Goal: Book appointment/travel/reservation

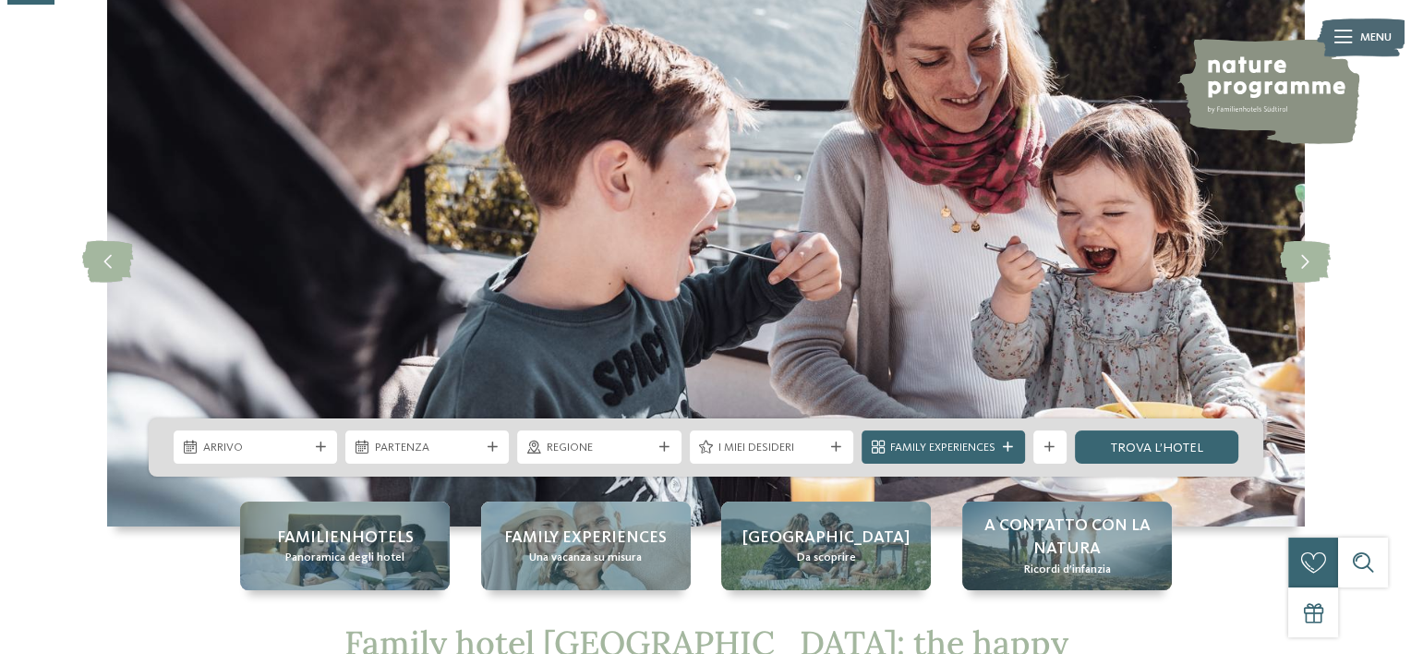
scroll to position [277, 0]
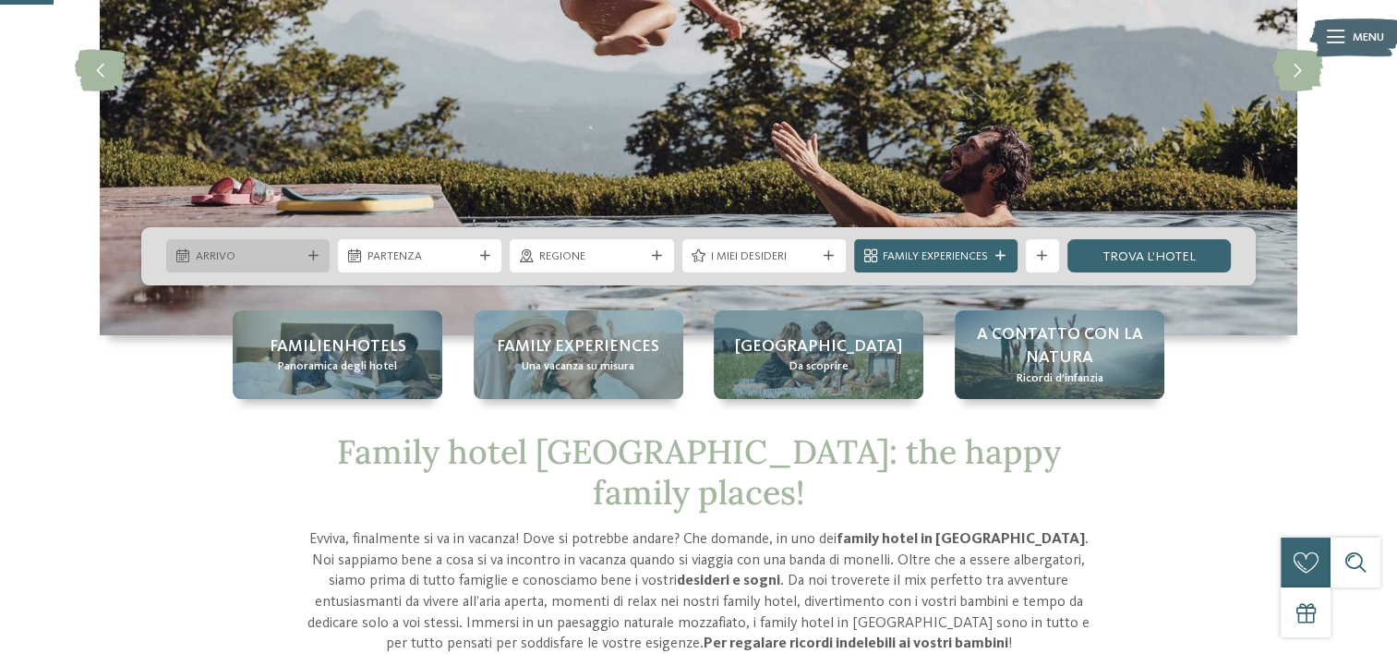
click at [251, 251] on span "Arrivo" at bounding box center [248, 256] width 105 height 17
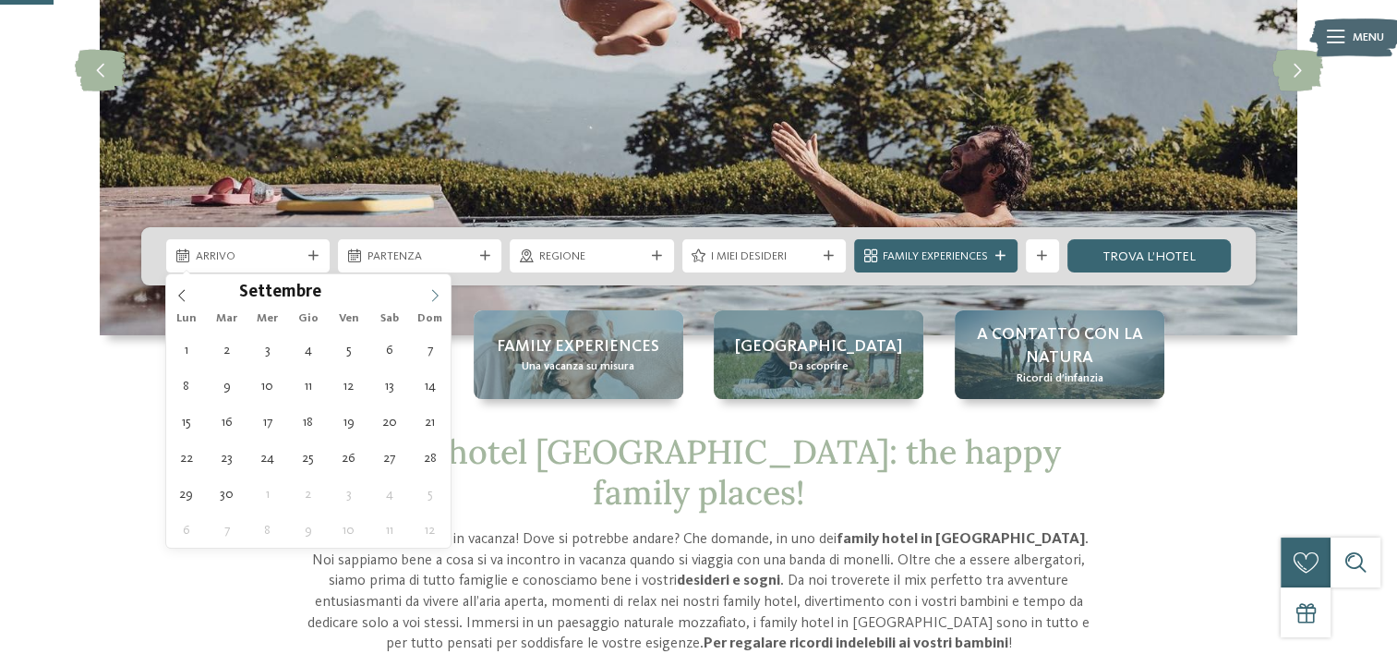
click at [443, 296] on span at bounding box center [434, 289] width 31 height 31
click at [443, 295] on span at bounding box center [434, 289] width 31 height 31
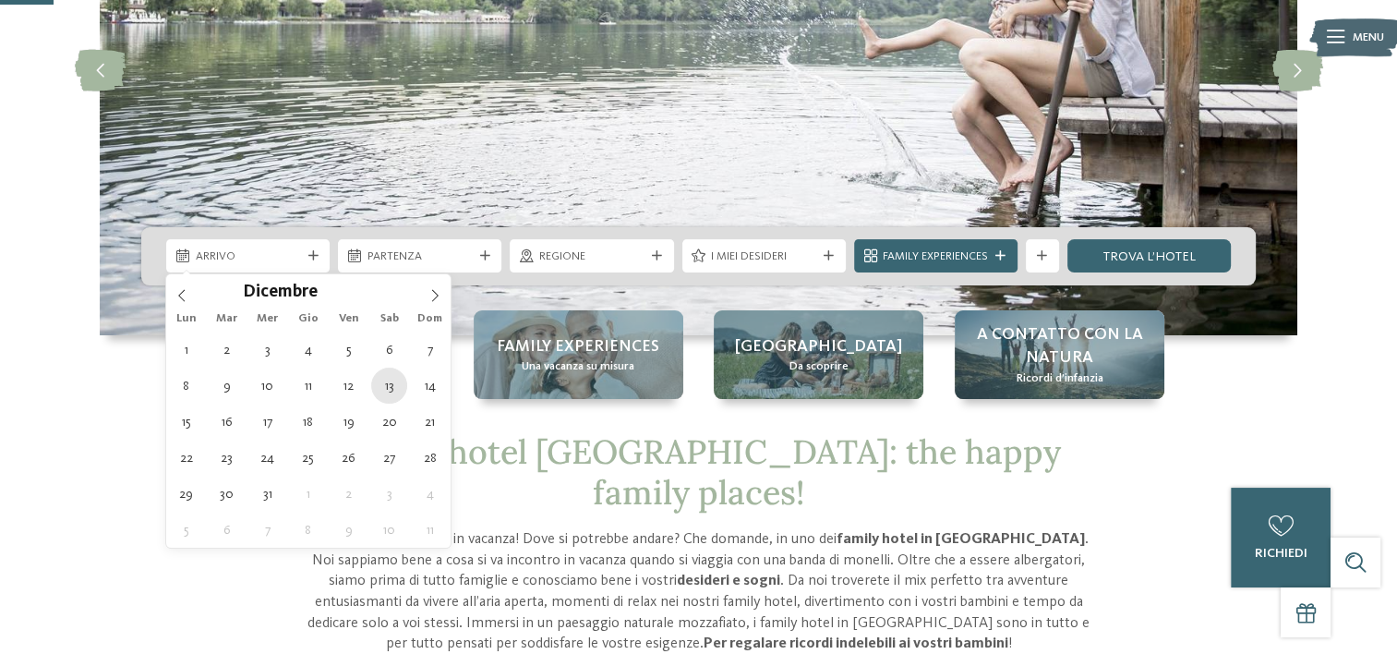
type div "[DATE]"
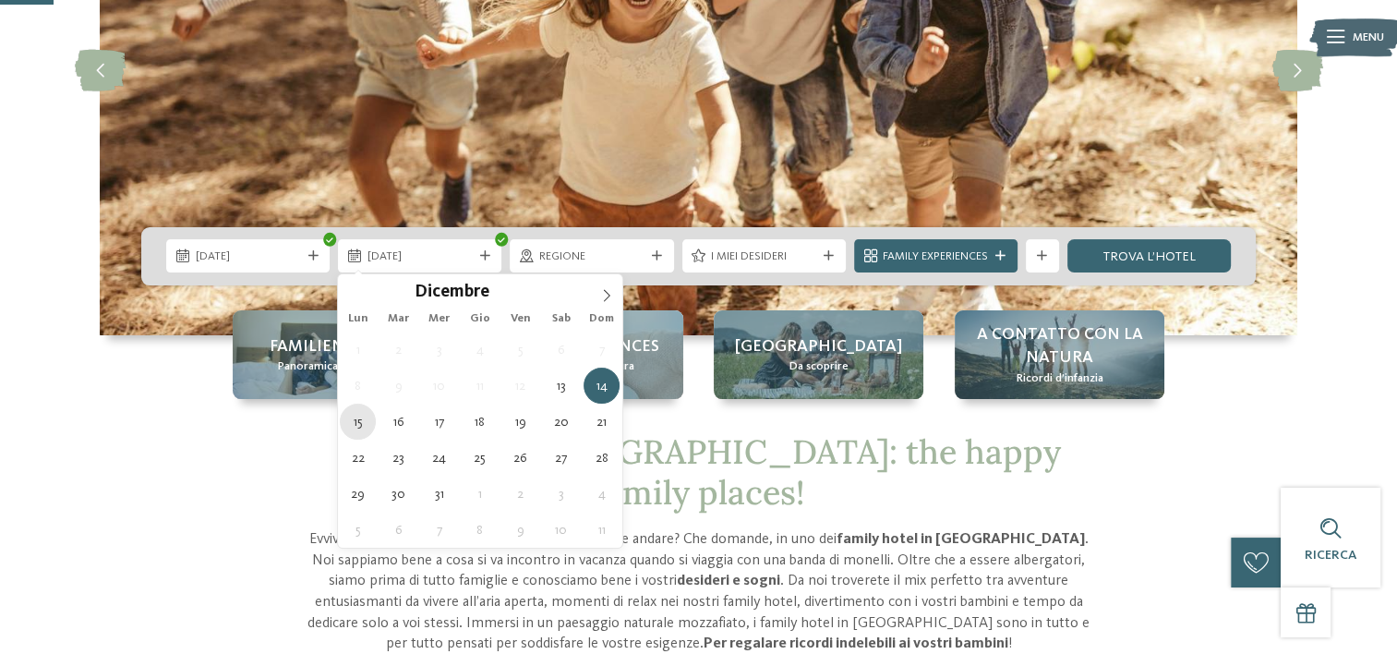
type div "[DATE]"
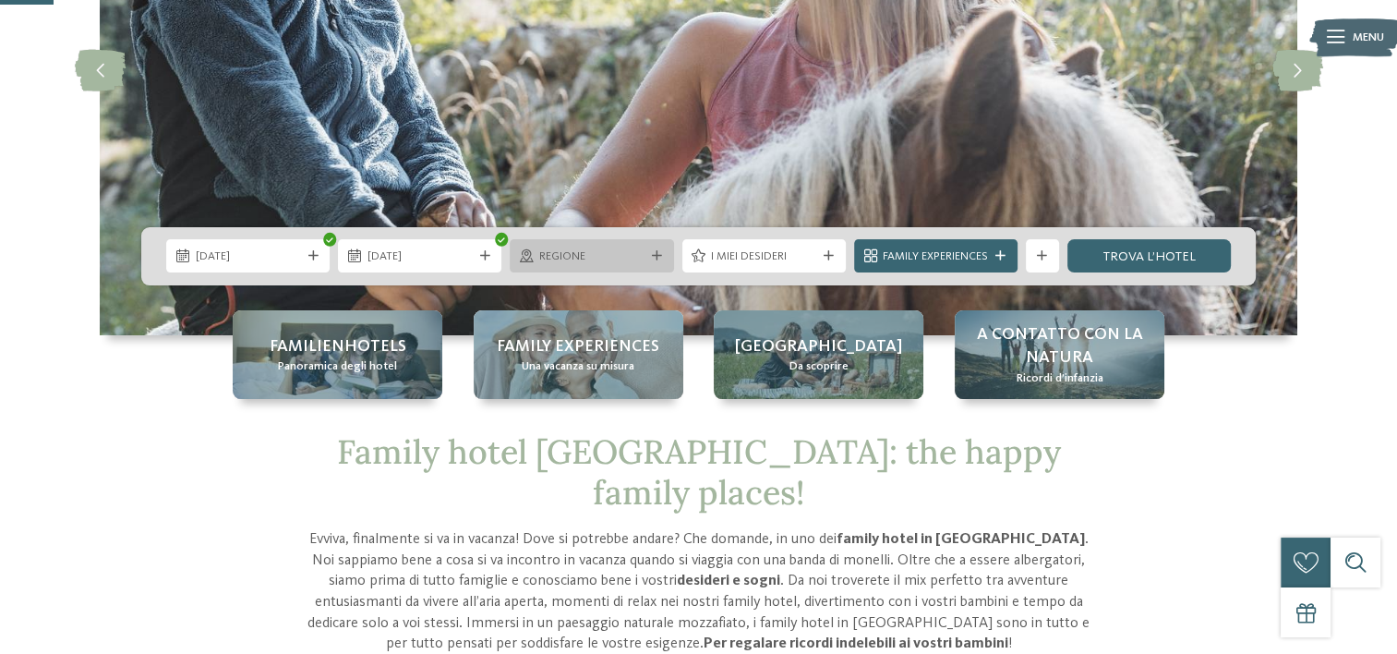
click at [600, 247] on div "Regione" at bounding box center [592, 256] width 114 height 18
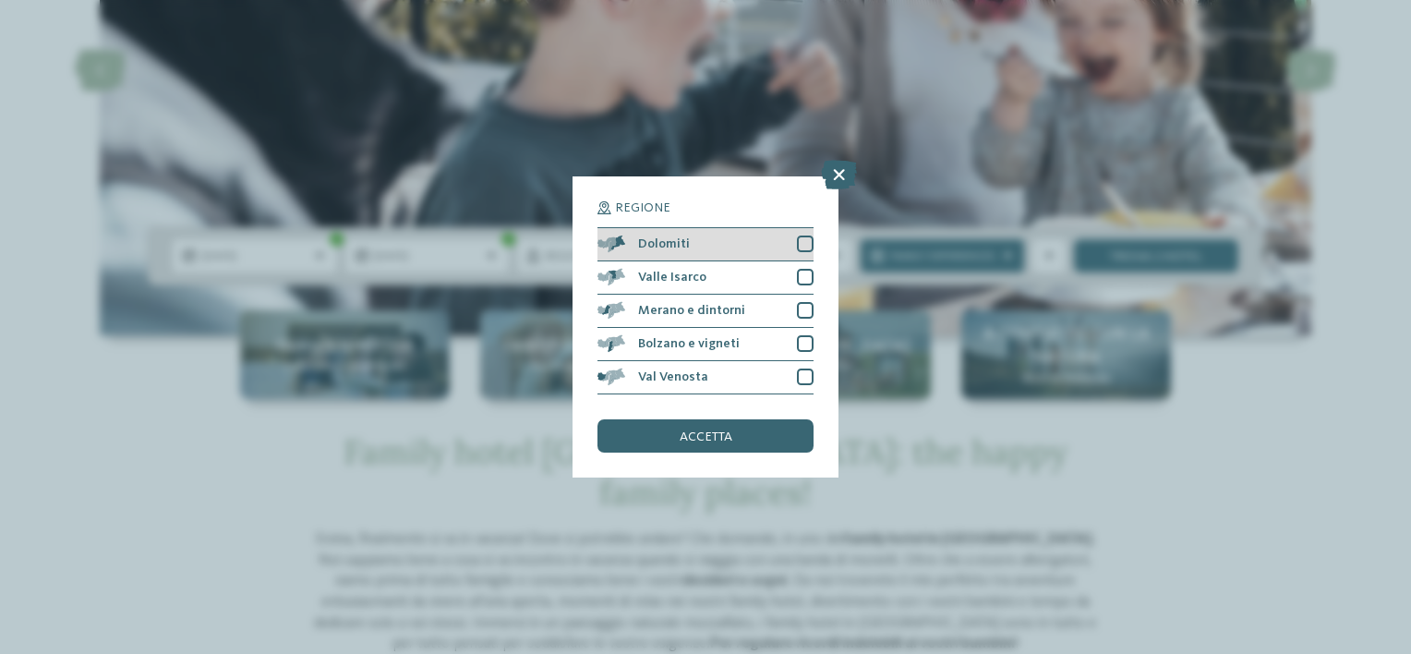
click at [805, 240] on div at bounding box center [805, 243] width 17 height 17
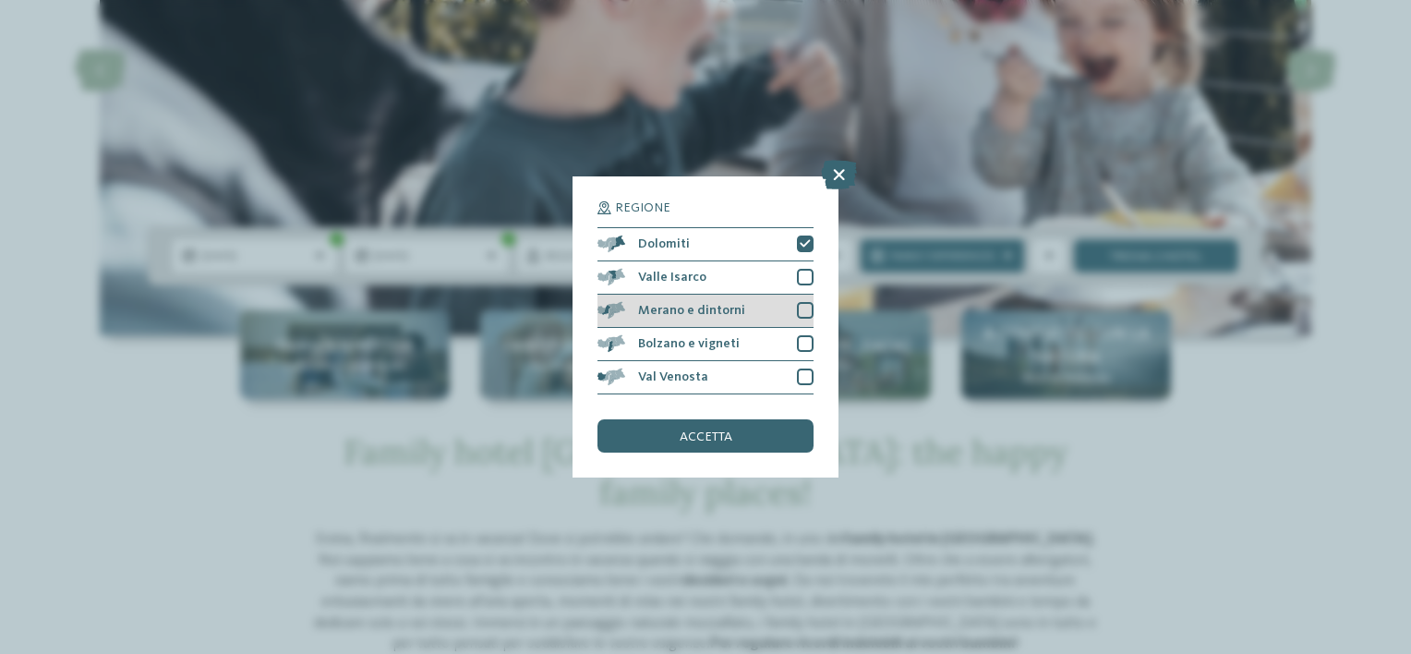
click at [813, 309] on div at bounding box center [805, 310] width 17 height 17
click at [809, 306] on icon at bounding box center [805, 311] width 11 height 10
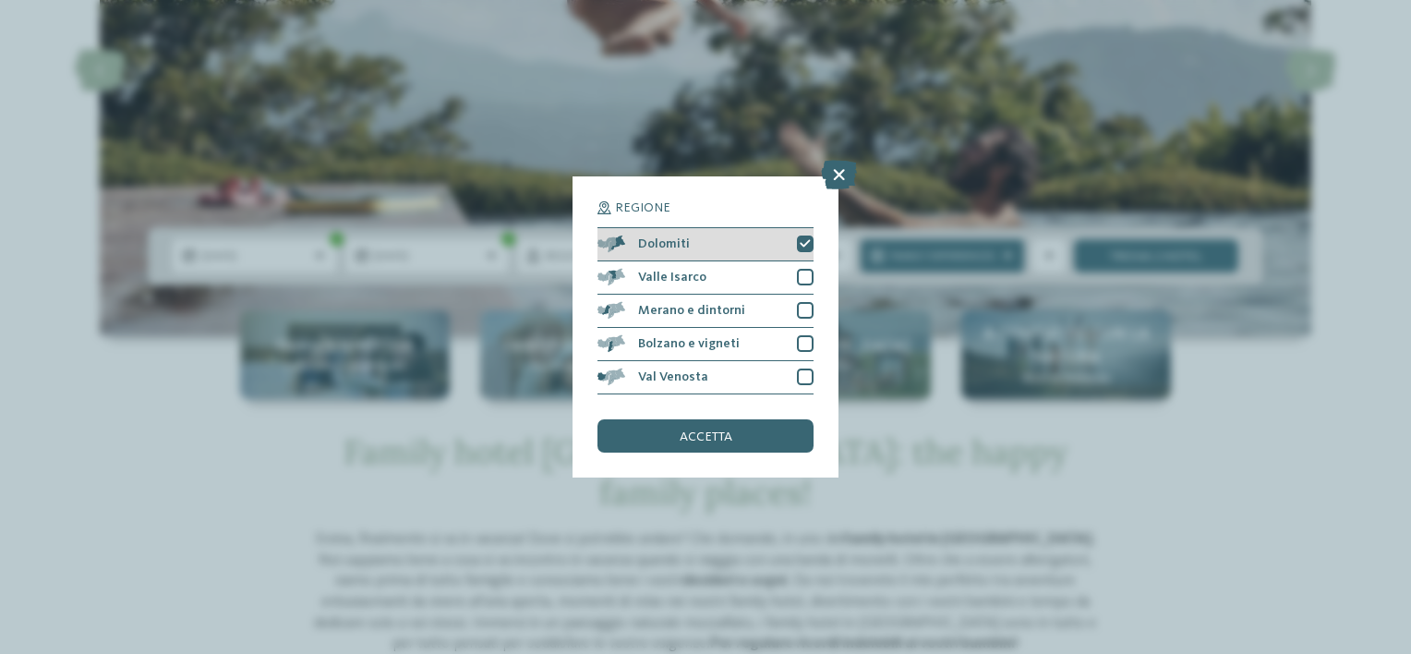
click at [803, 245] on icon at bounding box center [805, 244] width 11 height 10
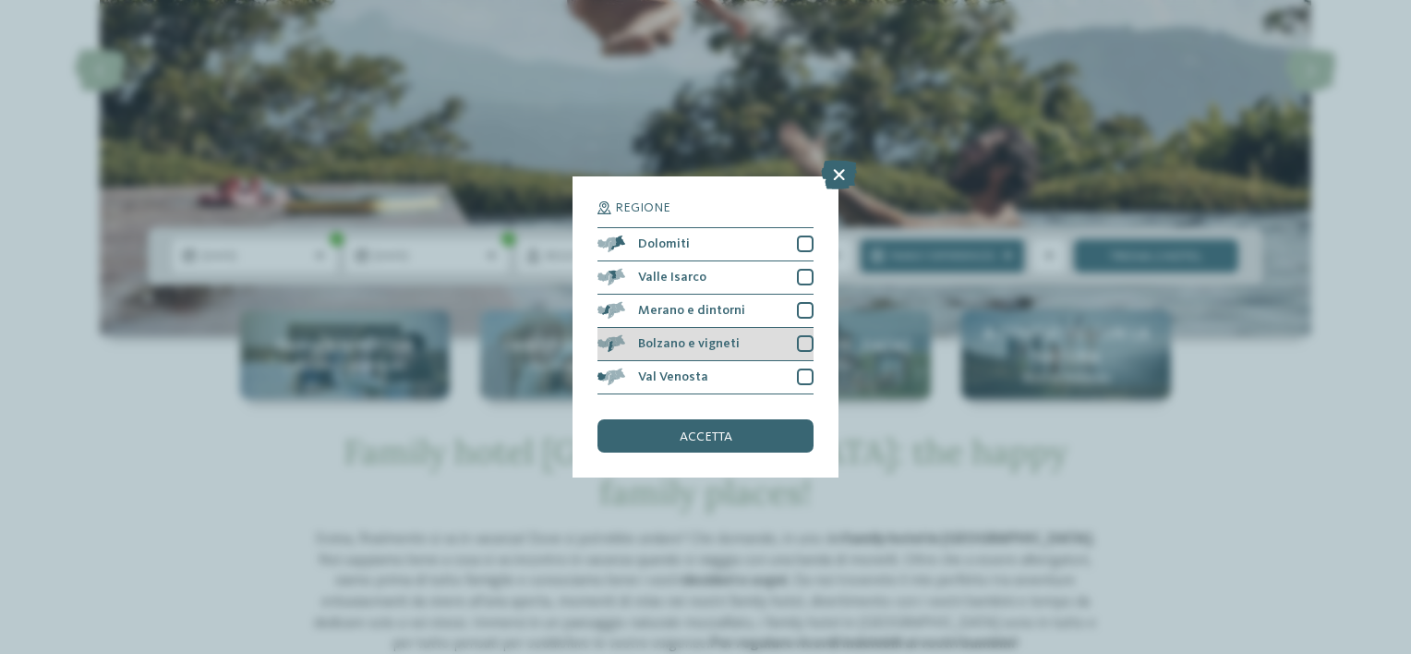
click at [803, 344] on div at bounding box center [805, 343] width 17 height 17
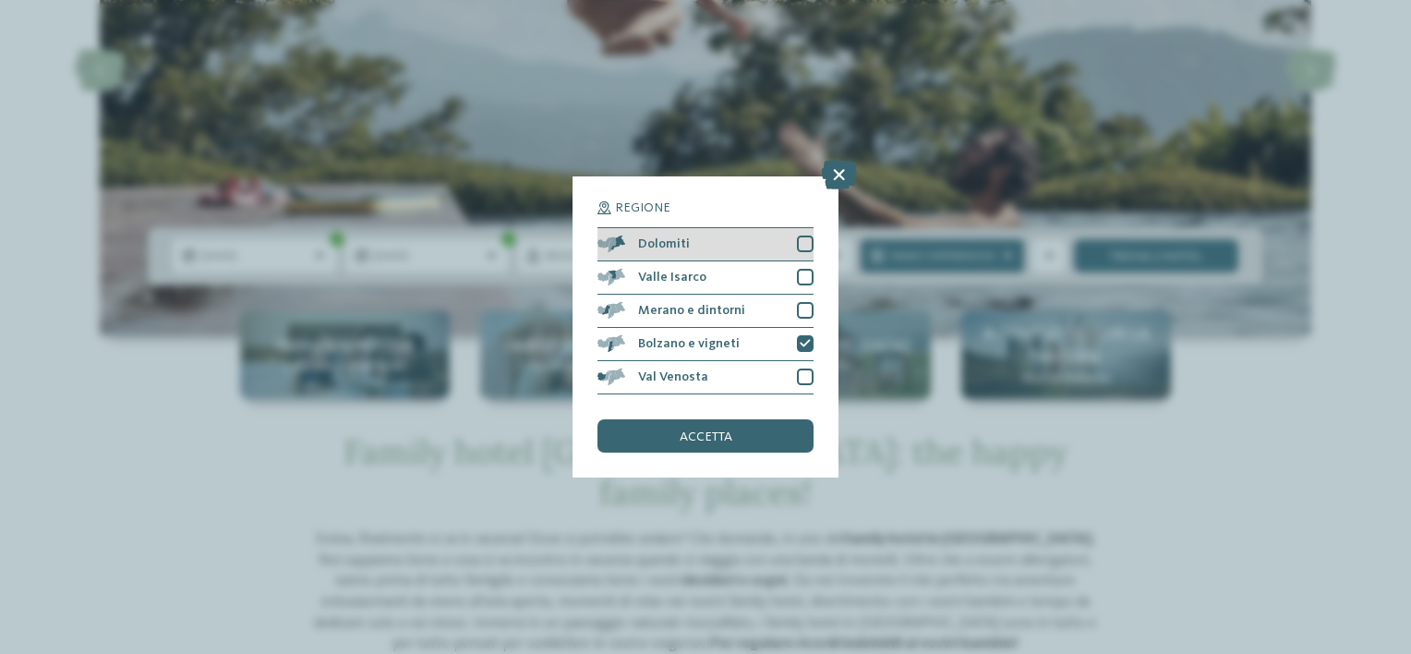
click at [809, 240] on div at bounding box center [805, 243] width 17 height 17
click at [800, 283] on div at bounding box center [805, 277] width 17 height 17
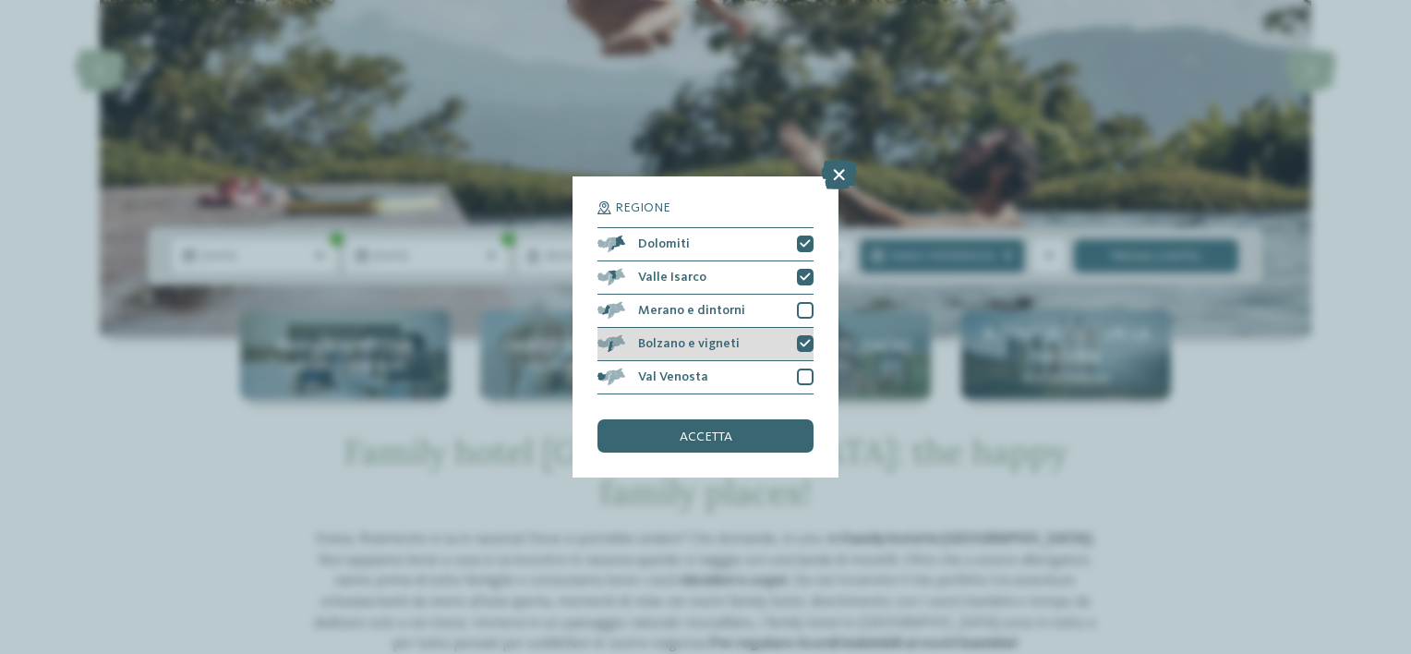
drag, startPoint x: 803, startPoint y: 308, endPoint x: 803, endPoint y: 336, distance: 27.7
click at [803, 309] on div at bounding box center [805, 310] width 17 height 17
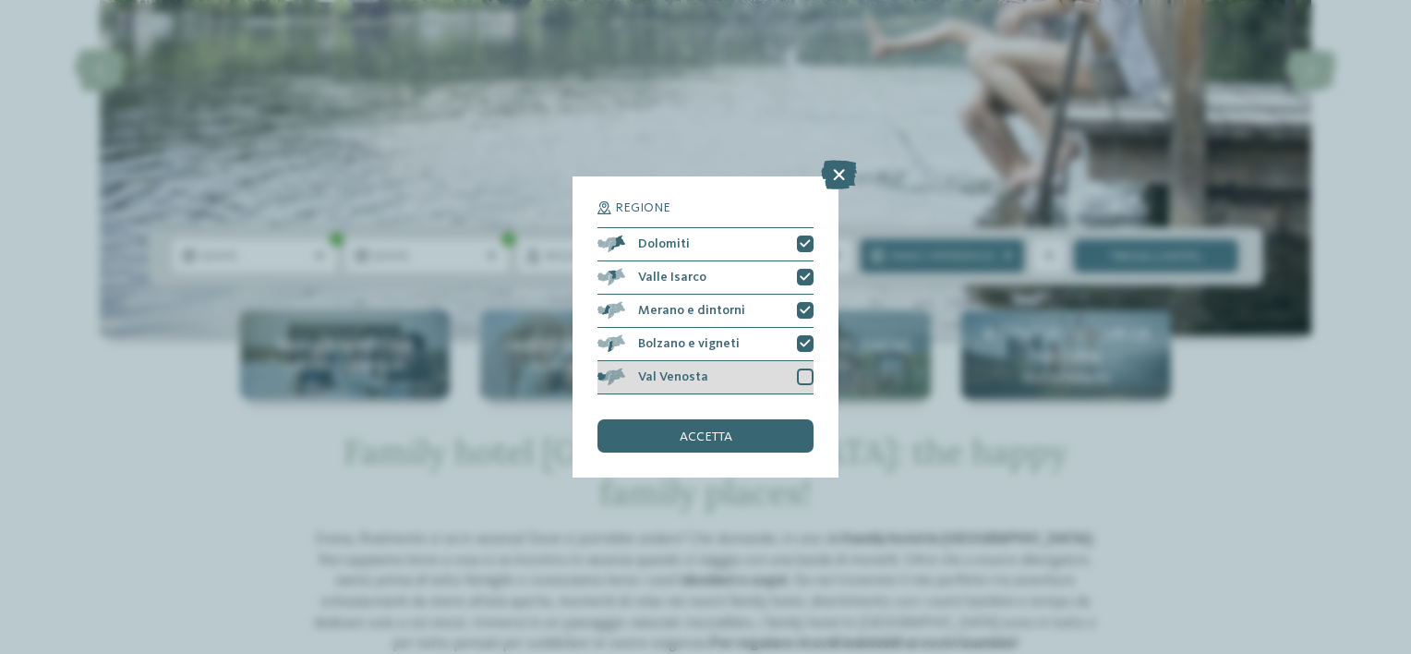
click at [802, 379] on div at bounding box center [805, 376] width 17 height 17
click at [768, 428] on div "accetta" at bounding box center [705, 435] width 216 height 33
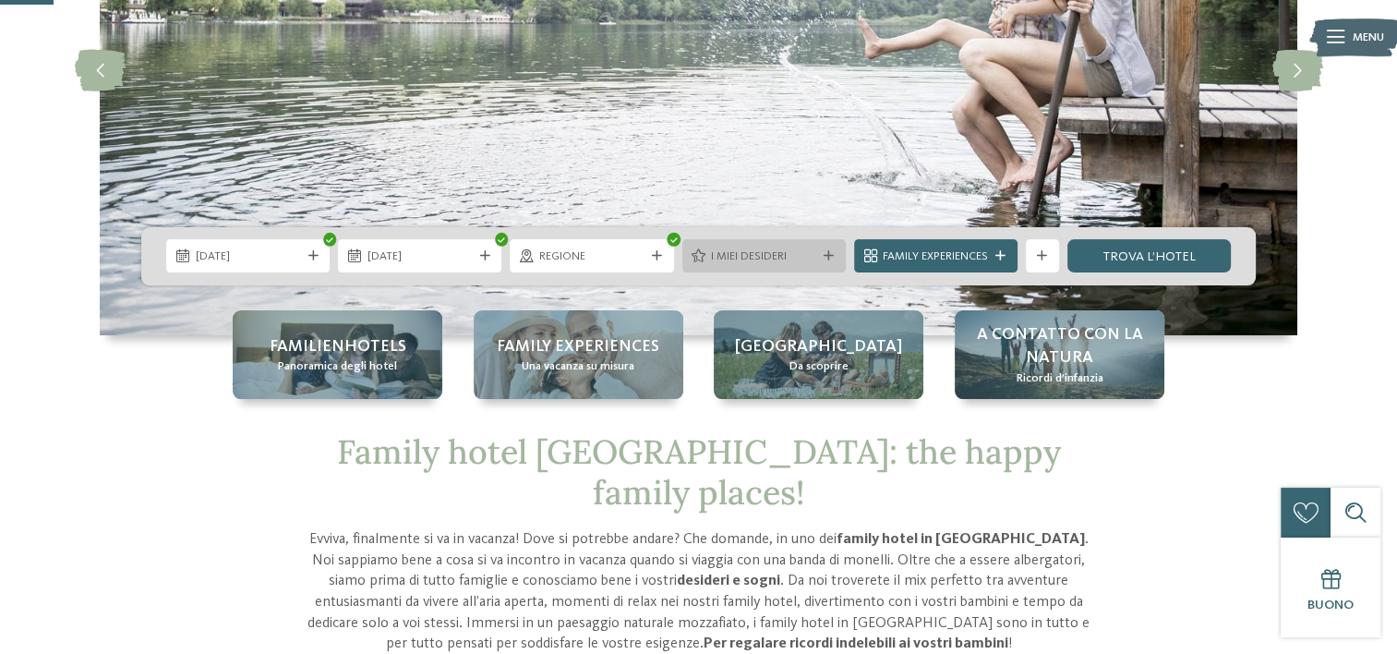
click at [797, 256] on span "I miei desideri" at bounding box center [763, 256] width 105 height 17
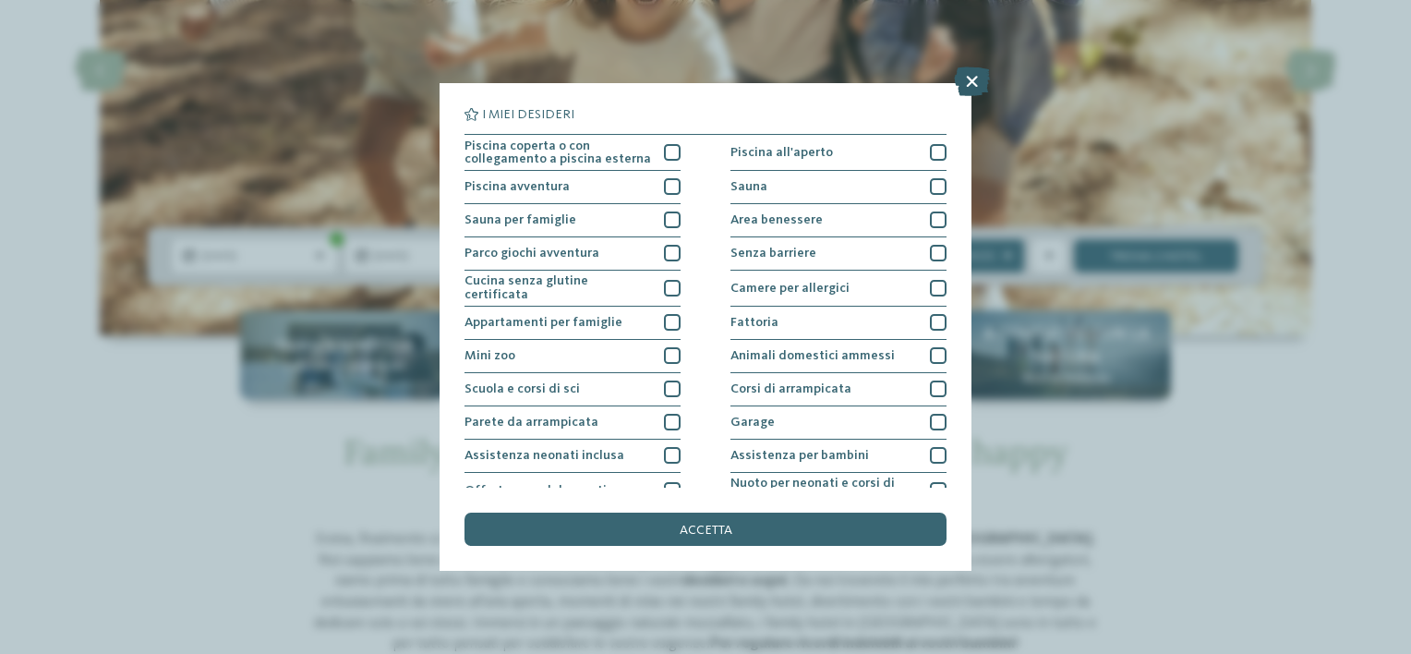
click at [971, 85] on icon at bounding box center [972, 81] width 36 height 30
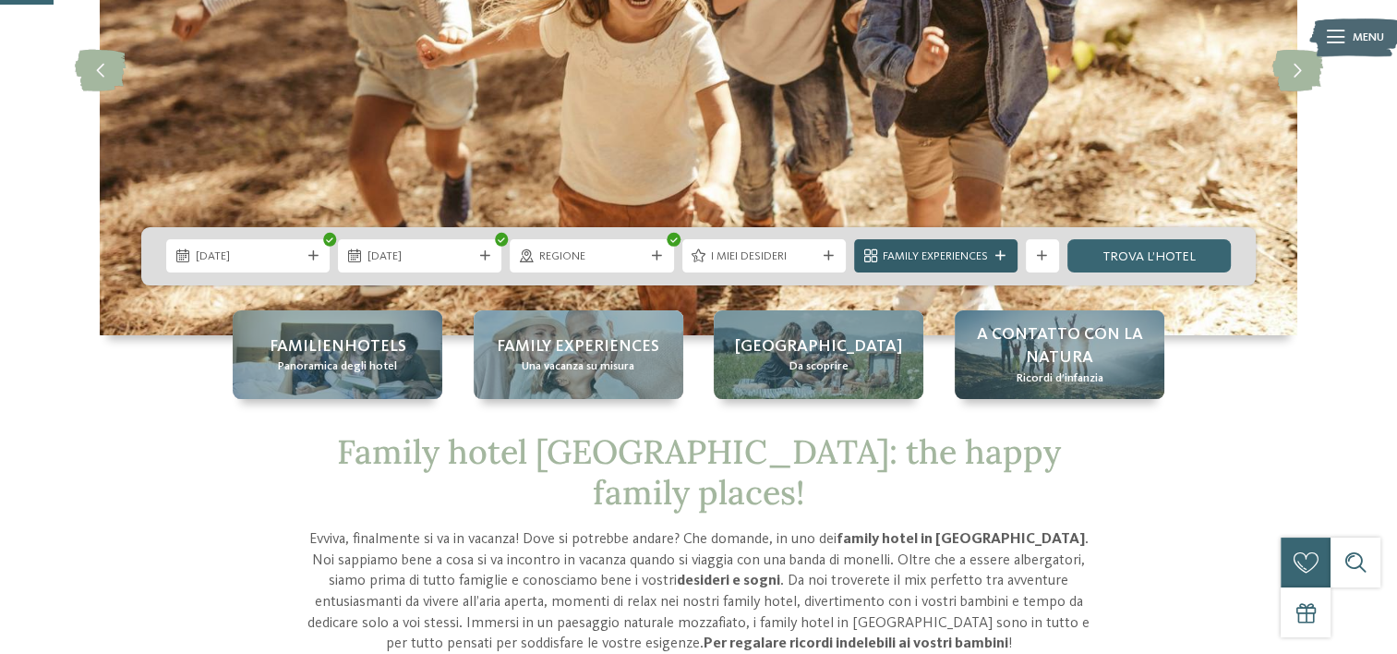
click at [998, 251] on icon at bounding box center [1001, 256] width 10 height 10
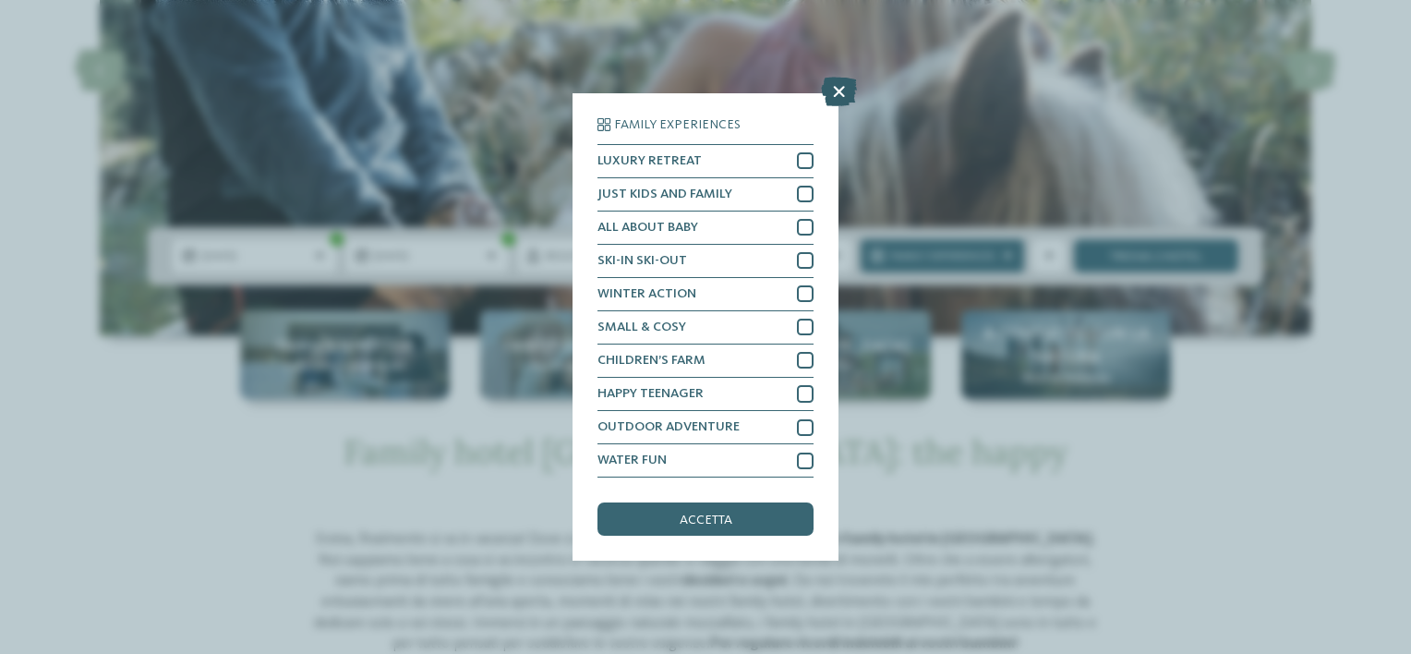
click at [832, 92] on icon at bounding box center [839, 92] width 36 height 30
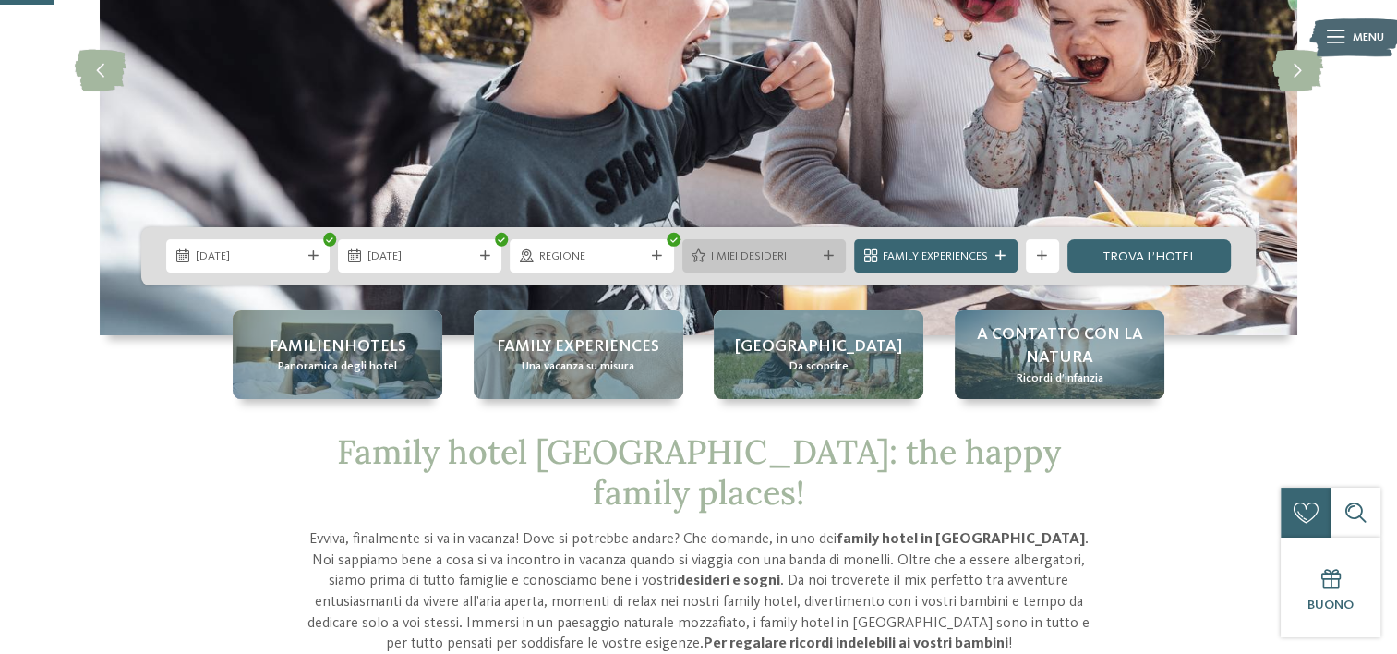
click at [824, 252] on icon at bounding box center [829, 256] width 10 height 10
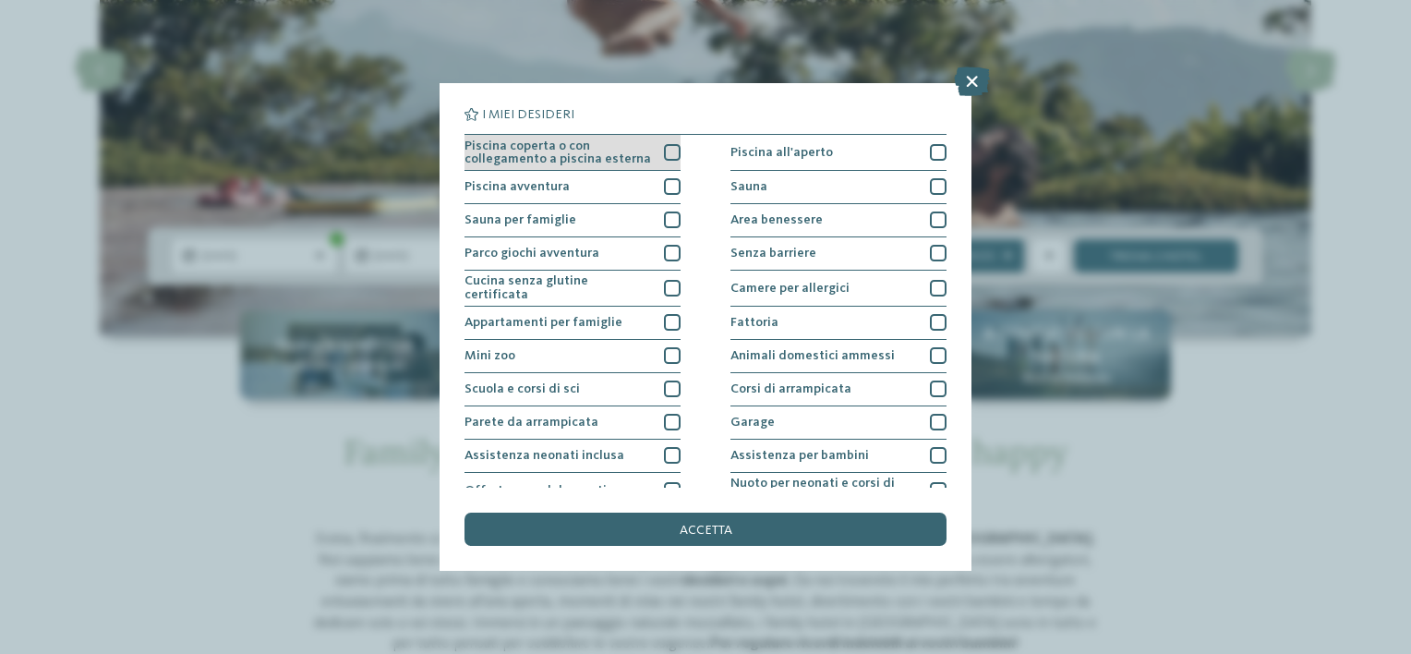
click at [667, 151] on div at bounding box center [672, 152] width 17 height 17
click at [667, 151] on icon at bounding box center [672, 152] width 11 height 10
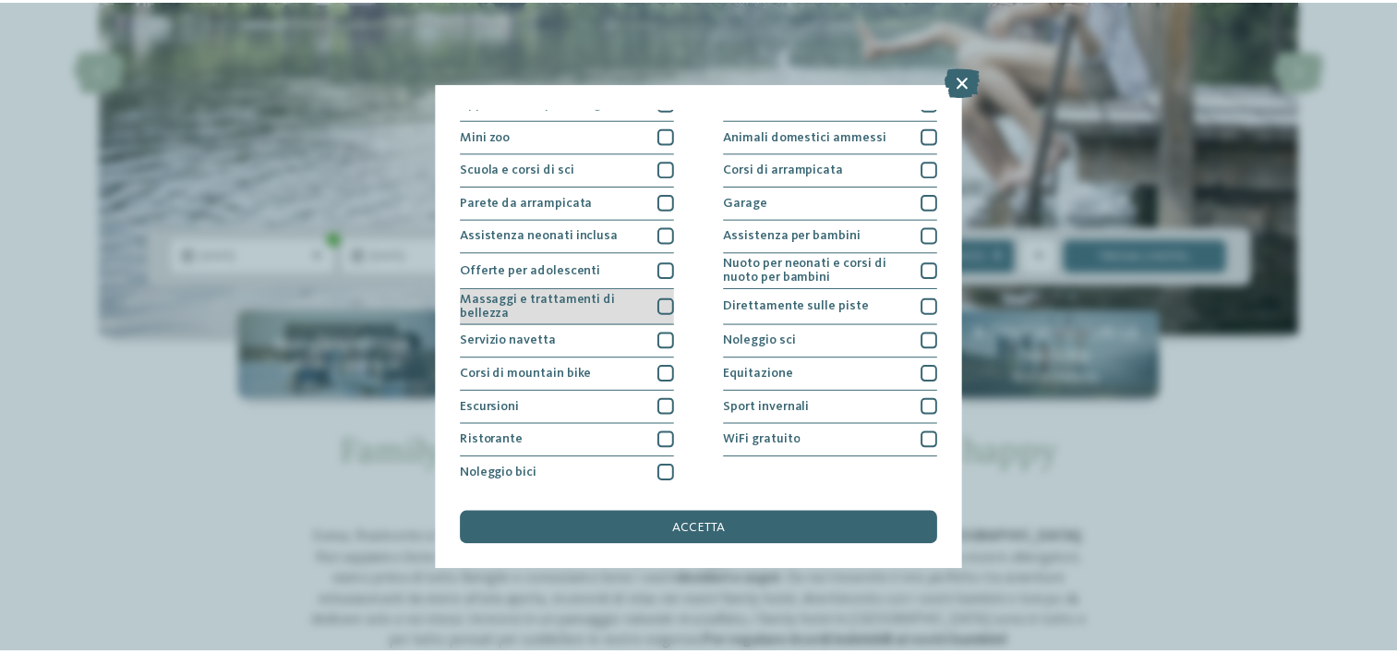
scroll to position [0, 0]
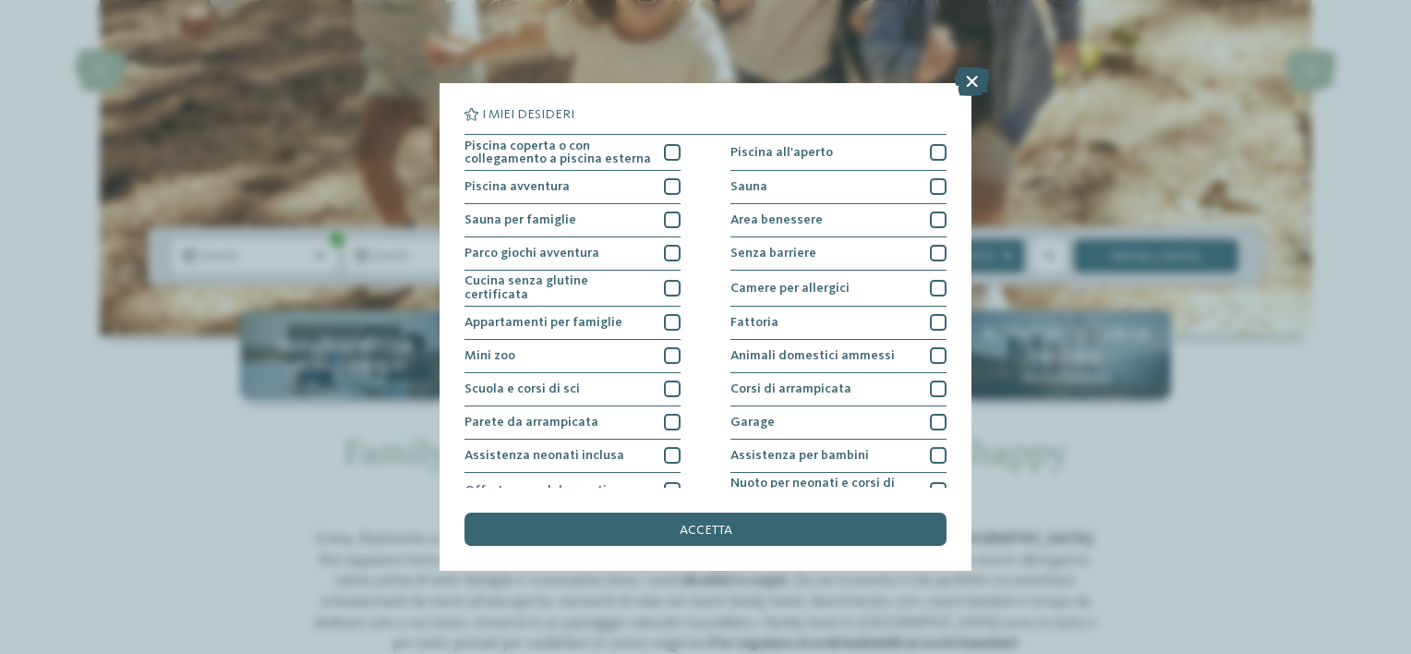
click at [964, 84] on icon at bounding box center [972, 81] width 36 height 30
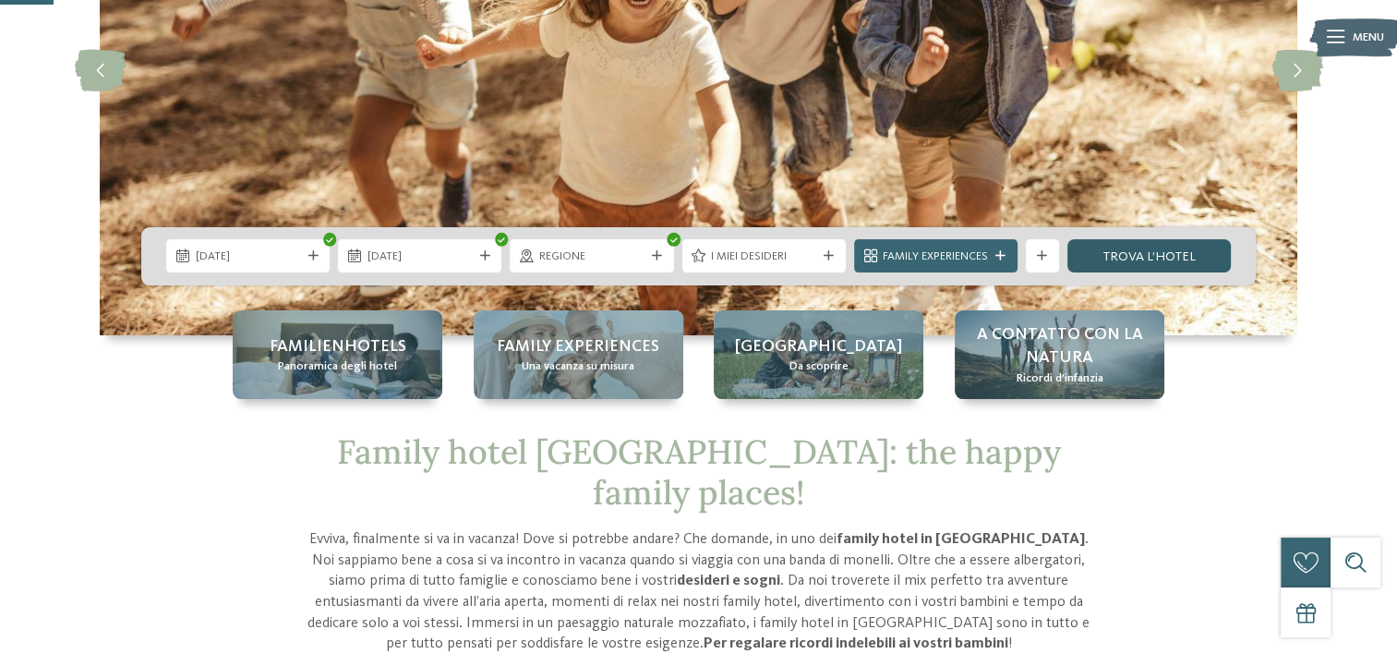
click at [1158, 256] on link "trova l’hotel" at bounding box center [1149, 255] width 163 height 33
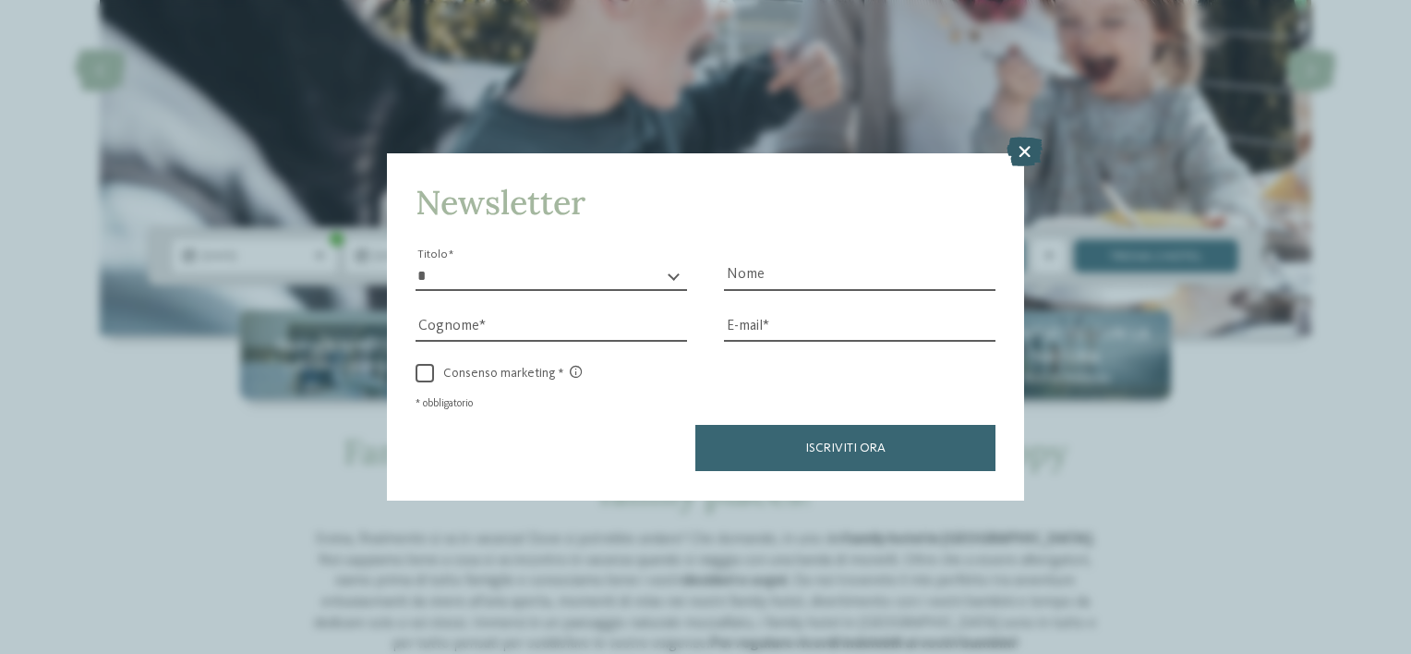
click at [1027, 159] on icon at bounding box center [1025, 153] width 36 height 30
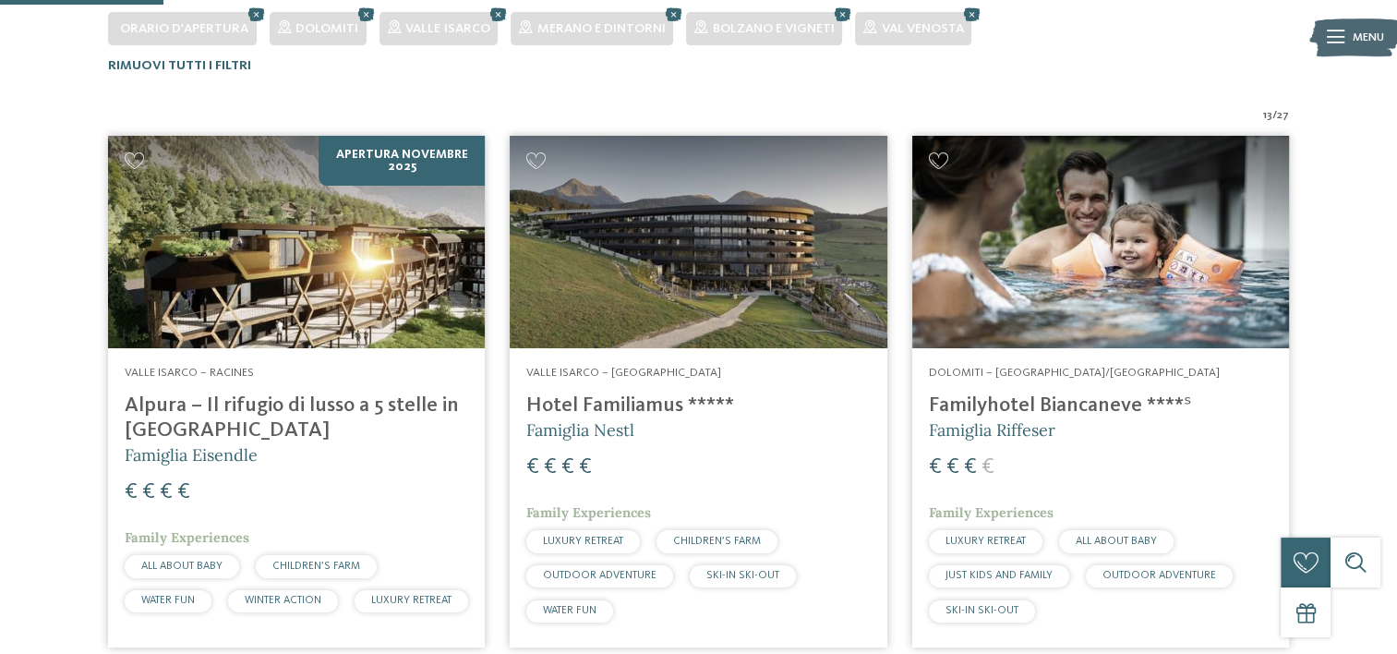
scroll to position [535, 0]
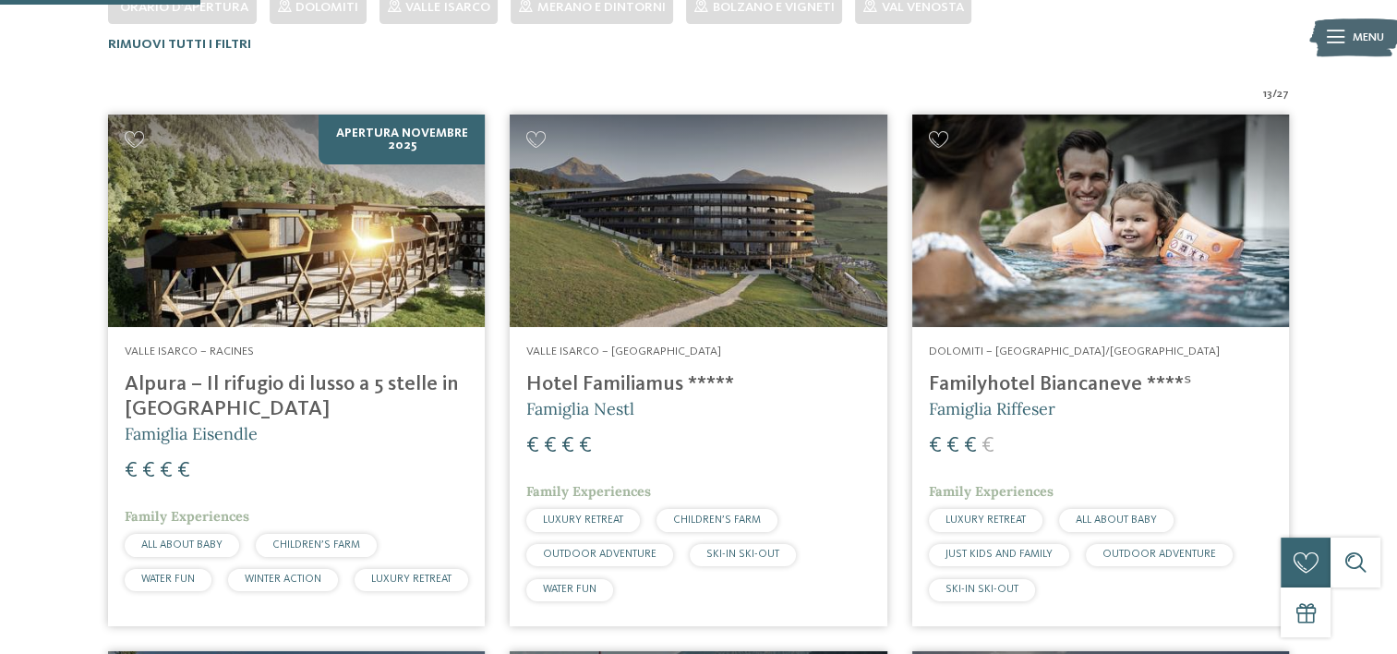
click at [1038, 382] on h4 "Familyhotel Biancaneve ****ˢ" at bounding box center [1101, 384] width 344 height 25
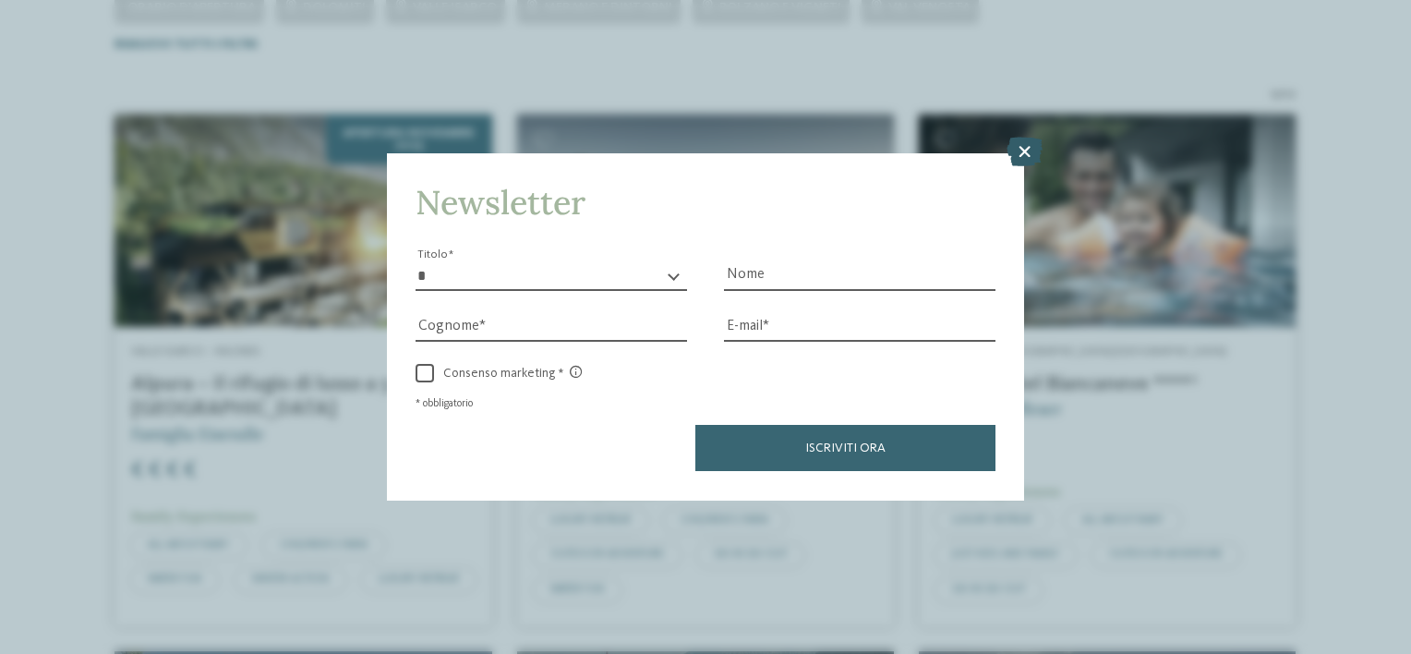
click at [1027, 154] on icon at bounding box center [1025, 153] width 36 height 30
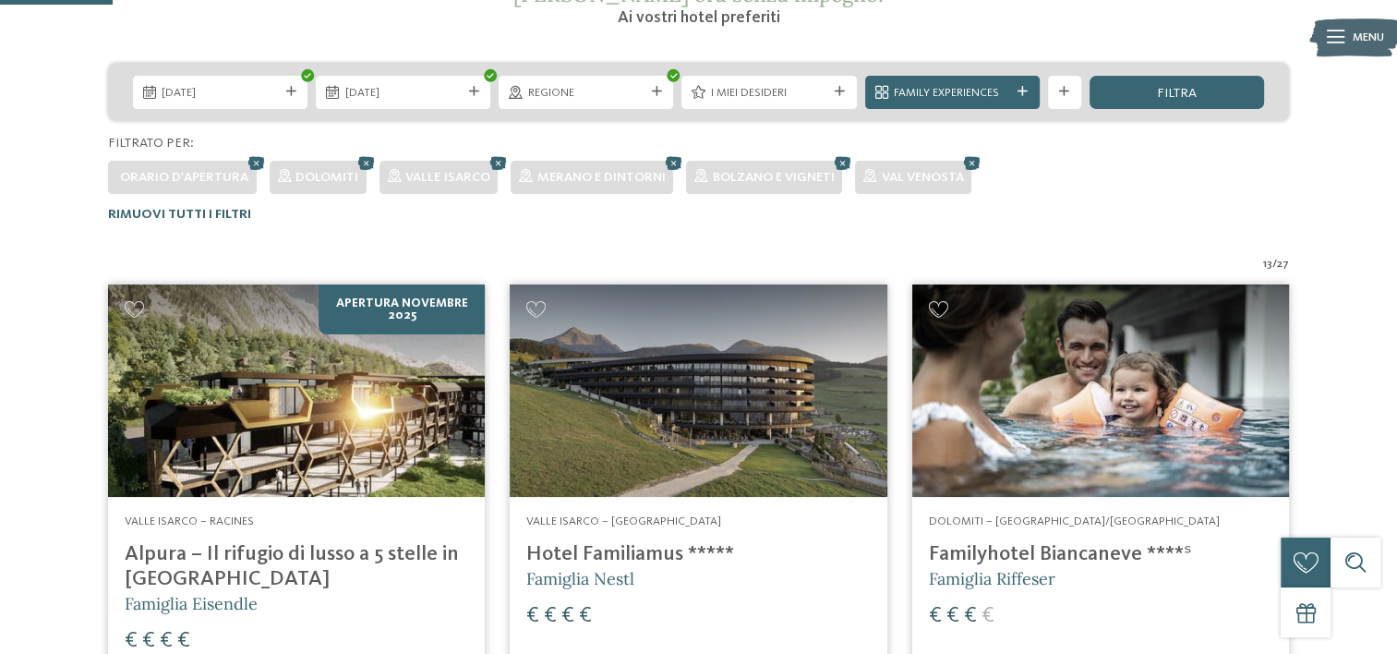
scroll to position [462, 0]
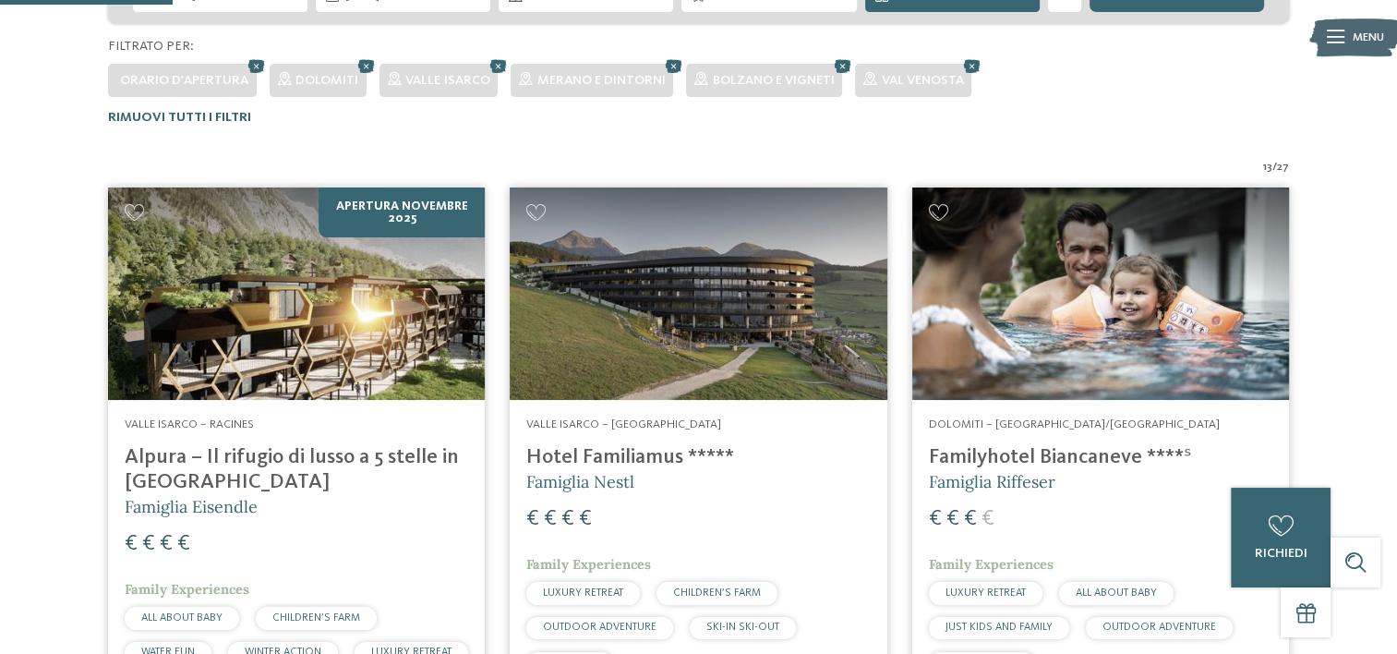
click at [394, 455] on h4 "Alpura – Il rifugio di lusso a 5 stelle in [GEOGRAPHIC_DATA]" at bounding box center [297, 470] width 344 height 50
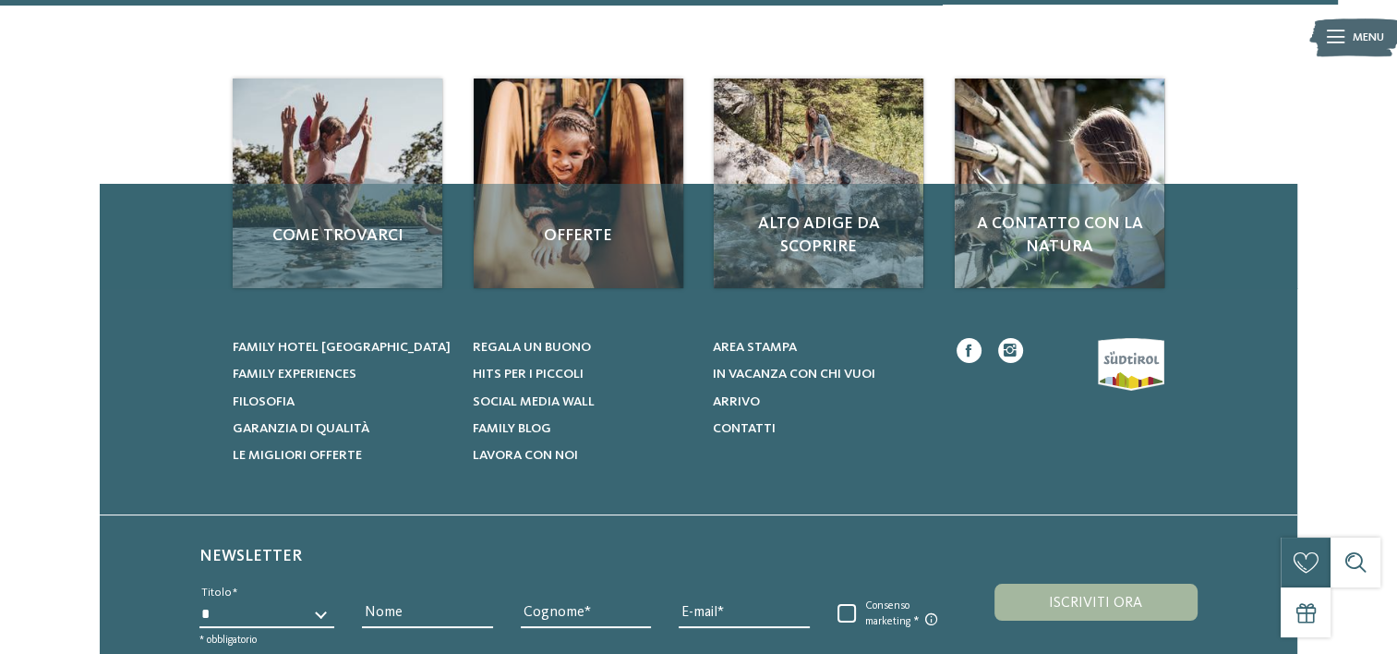
scroll to position [3729, 0]
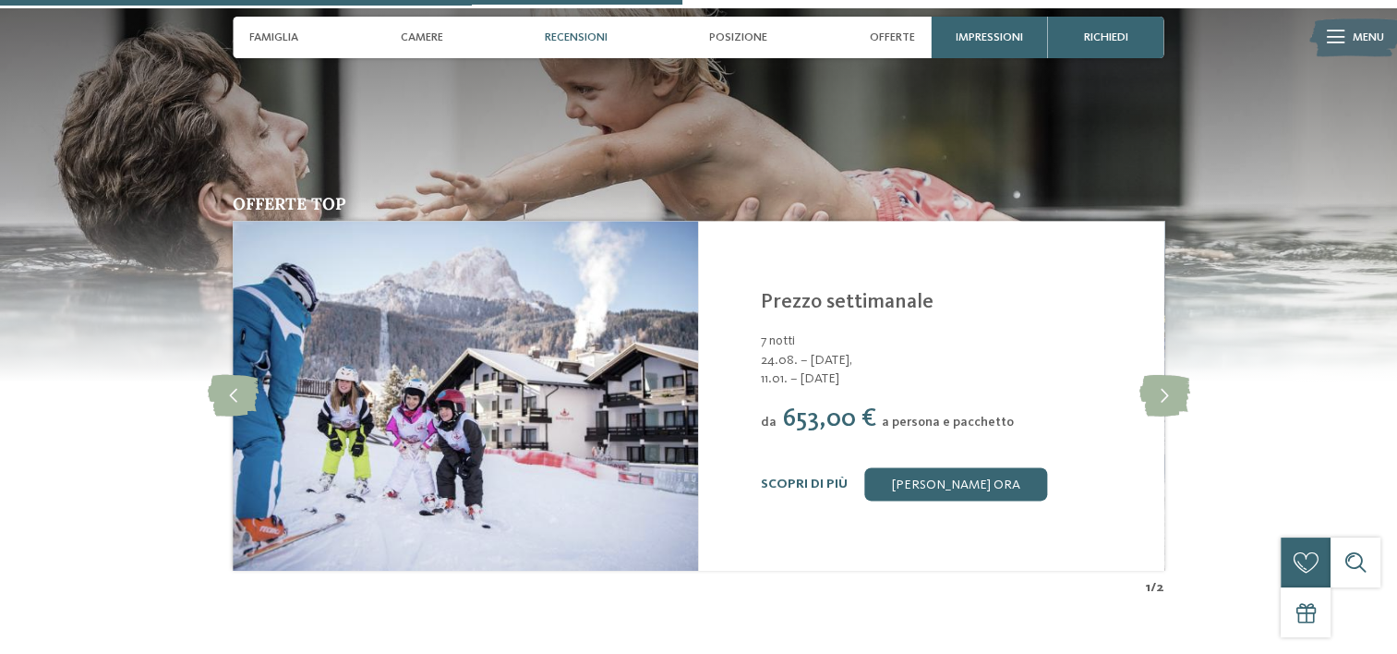
scroll to position [2493, 0]
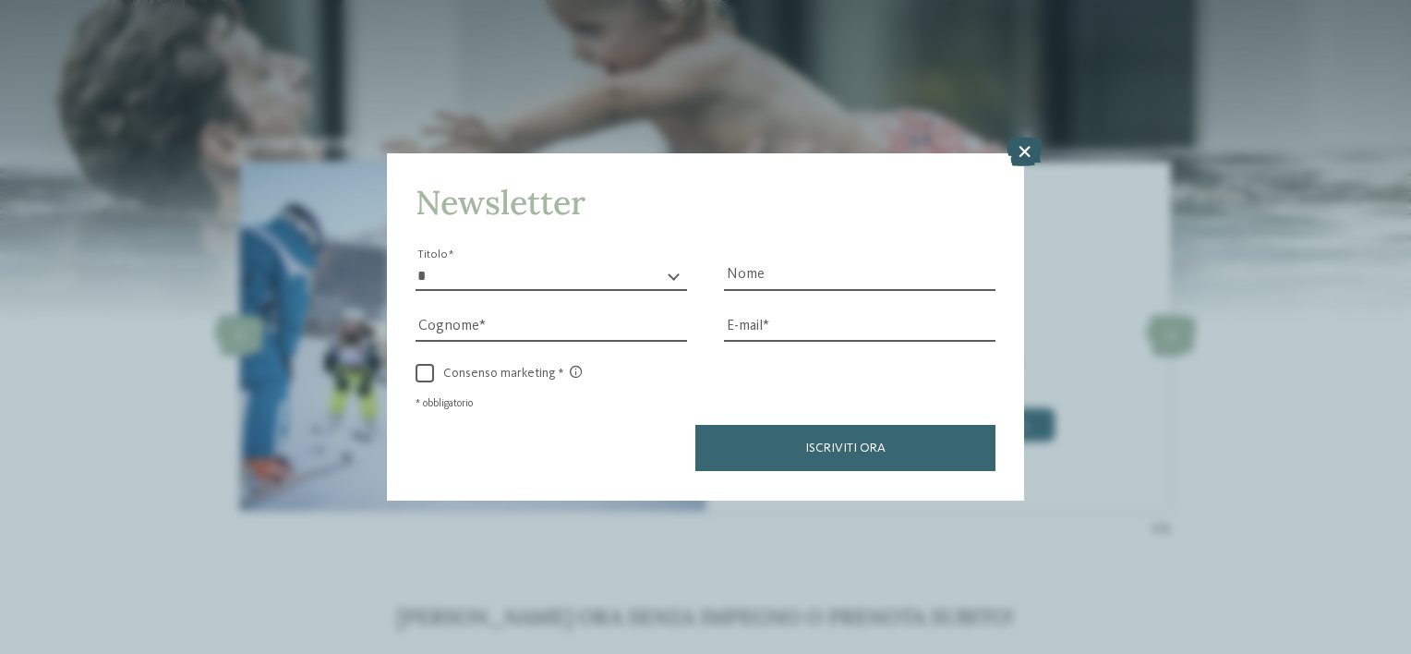
click at [1026, 151] on icon at bounding box center [1025, 153] width 36 height 30
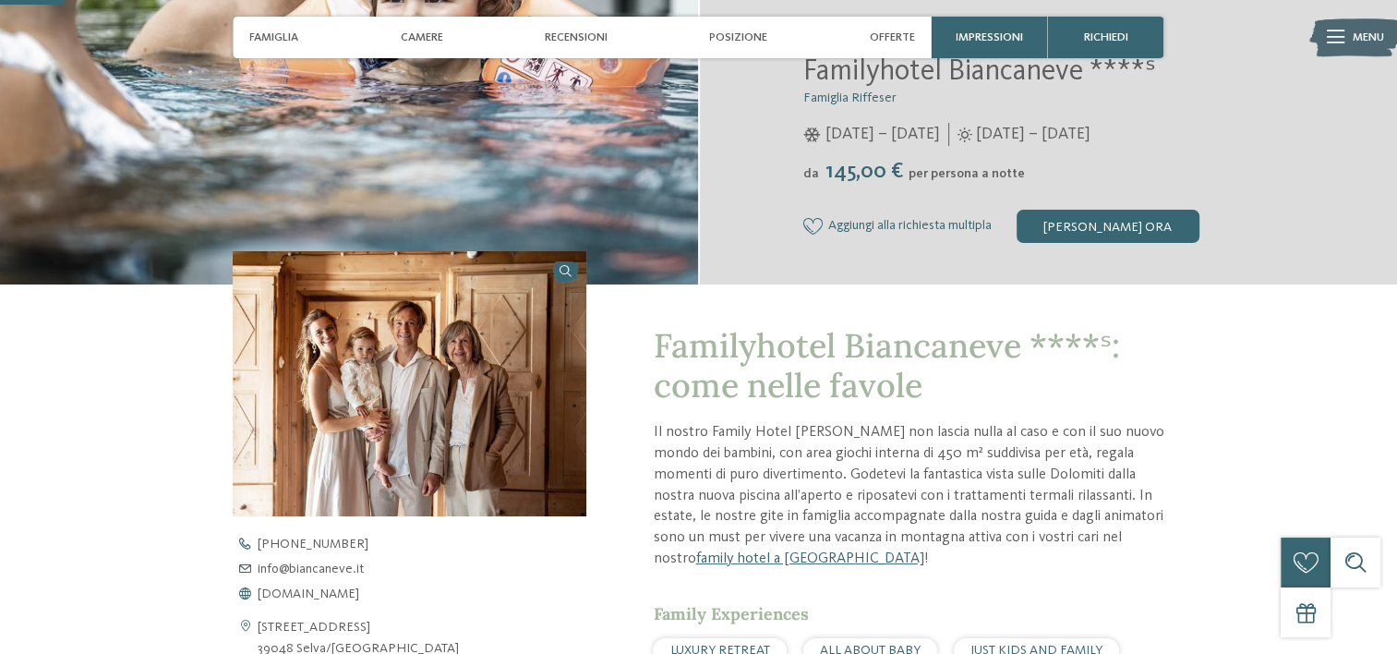
scroll to position [185, 0]
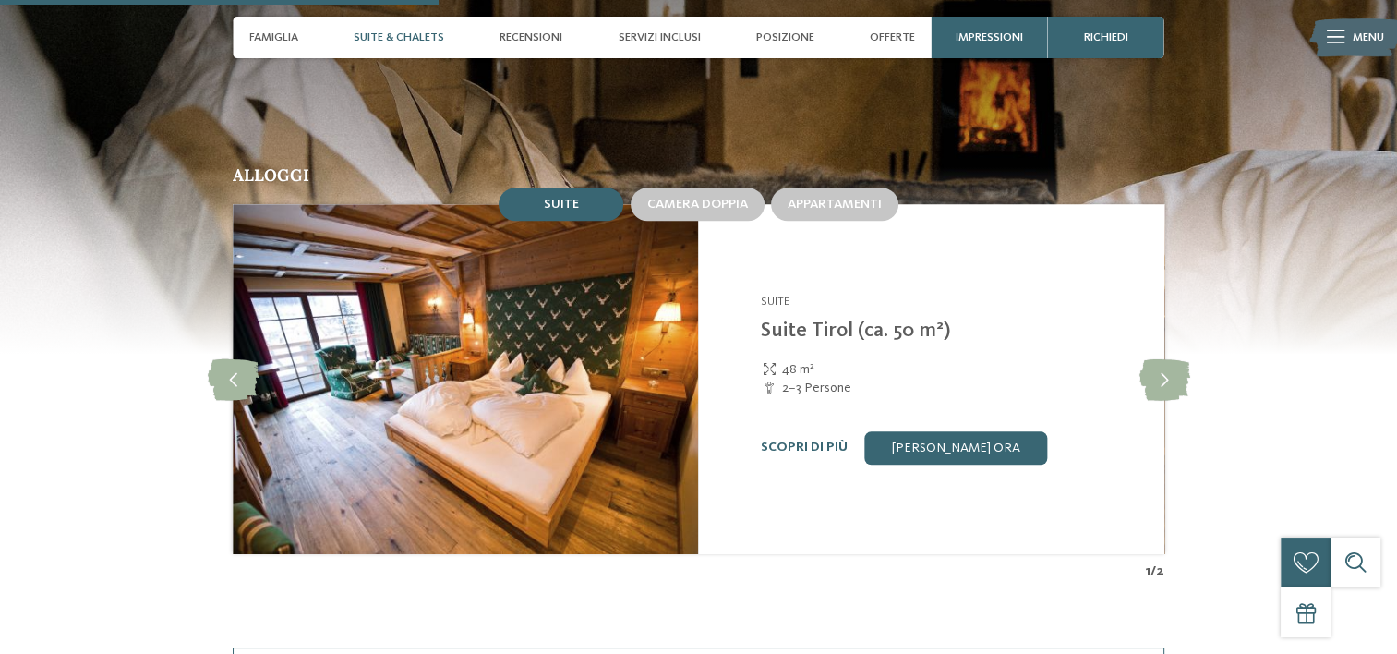
scroll to position [1662, 0]
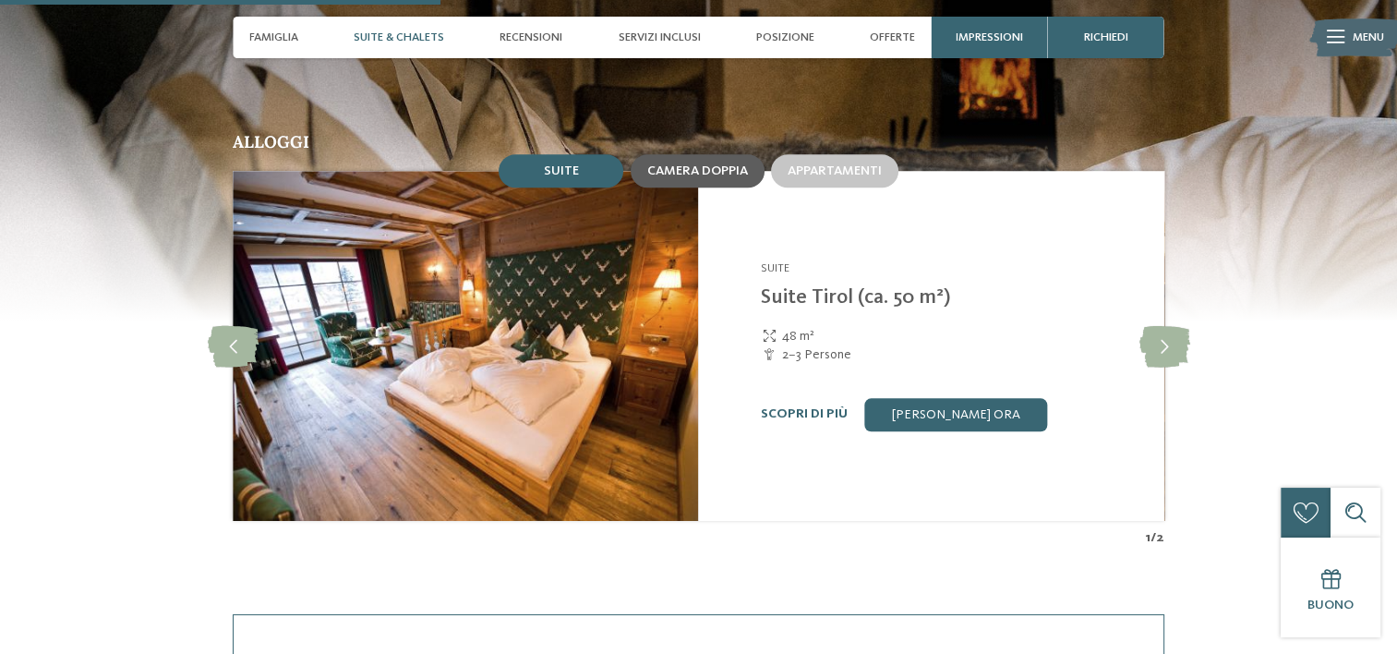
click at [682, 171] on span "Camera doppia" at bounding box center [697, 170] width 101 height 13
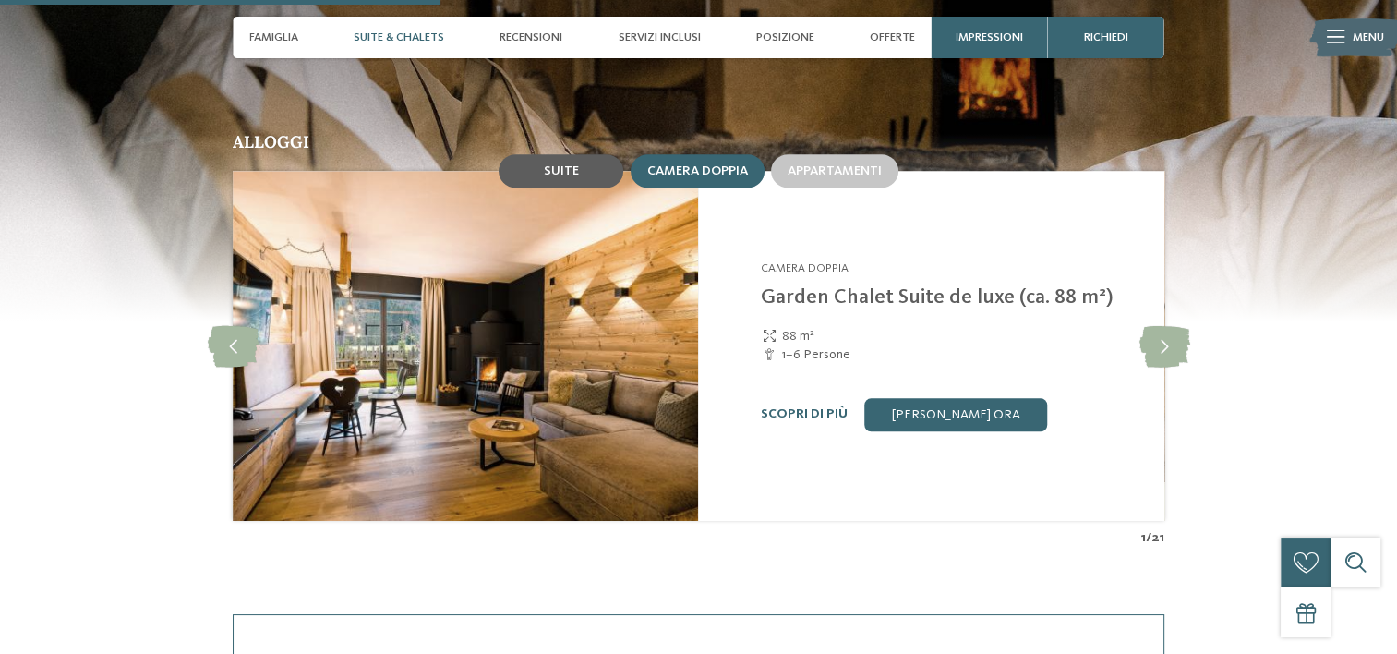
click at [589, 170] on div "Suite" at bounding box center [561, 170] width 125 height 33
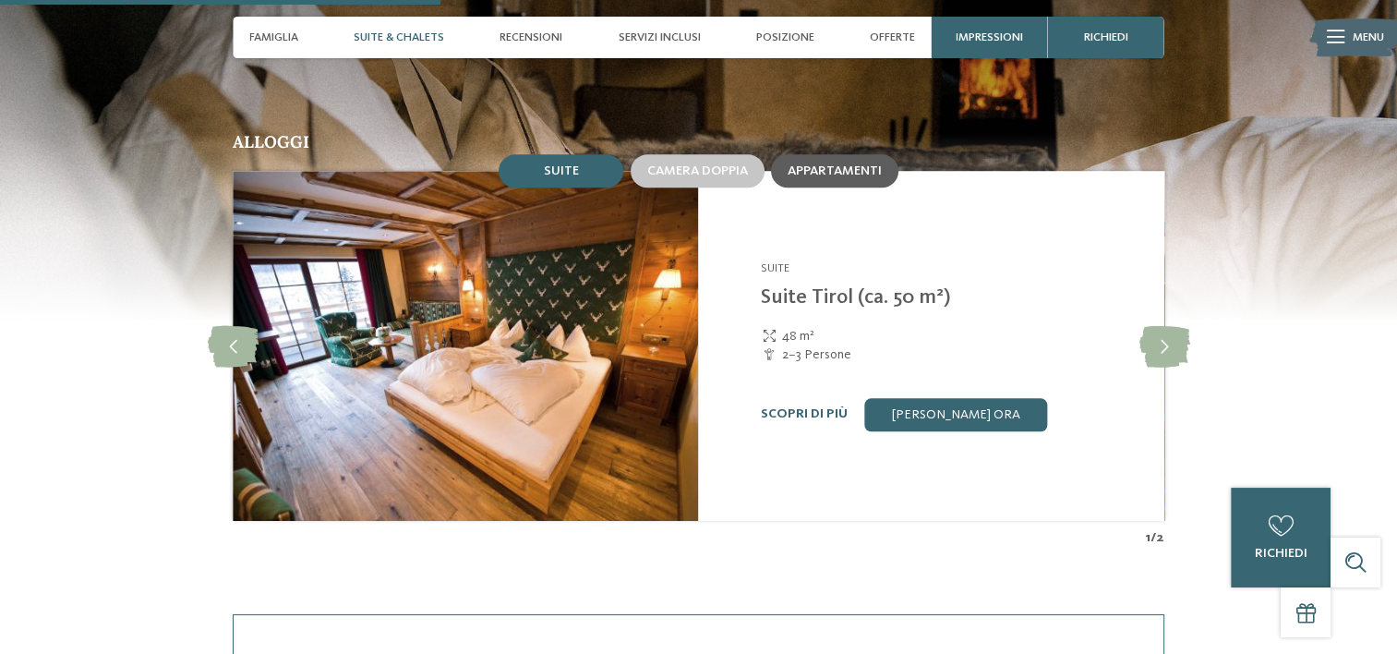
click at [816, 178] on div "Appartamenti" at bounding box center [835, 171] width 94 height 16
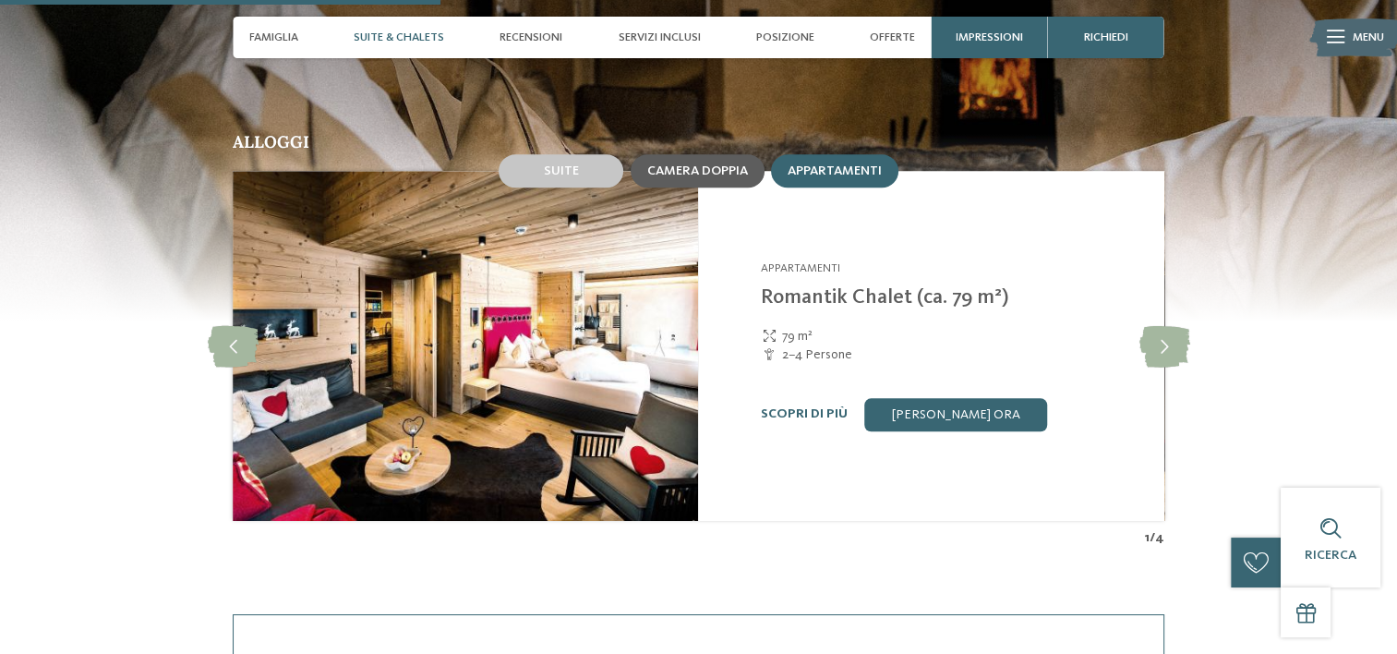
click at [717, 175] on span "Camera doppia" at bounding box center [697, 170] width 101 height 13
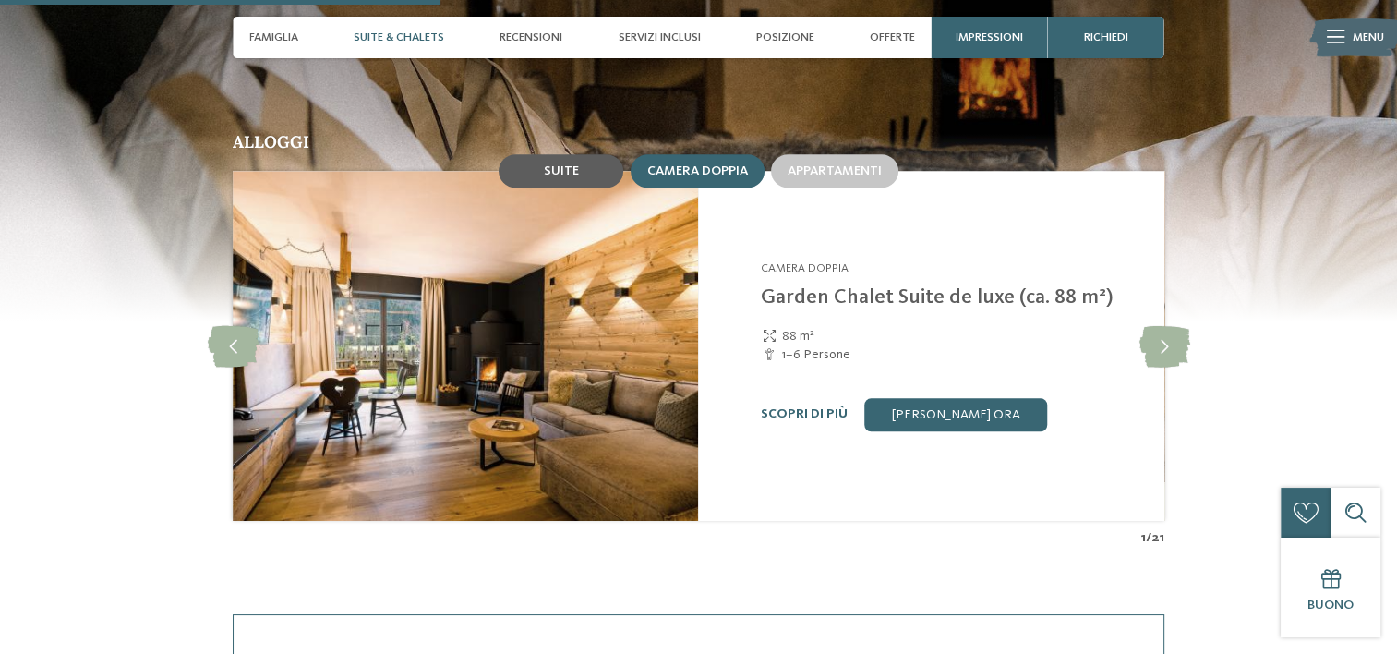
click at [569, 165] on span "Suite" at bounding box center [561, 170] width 35 height 13
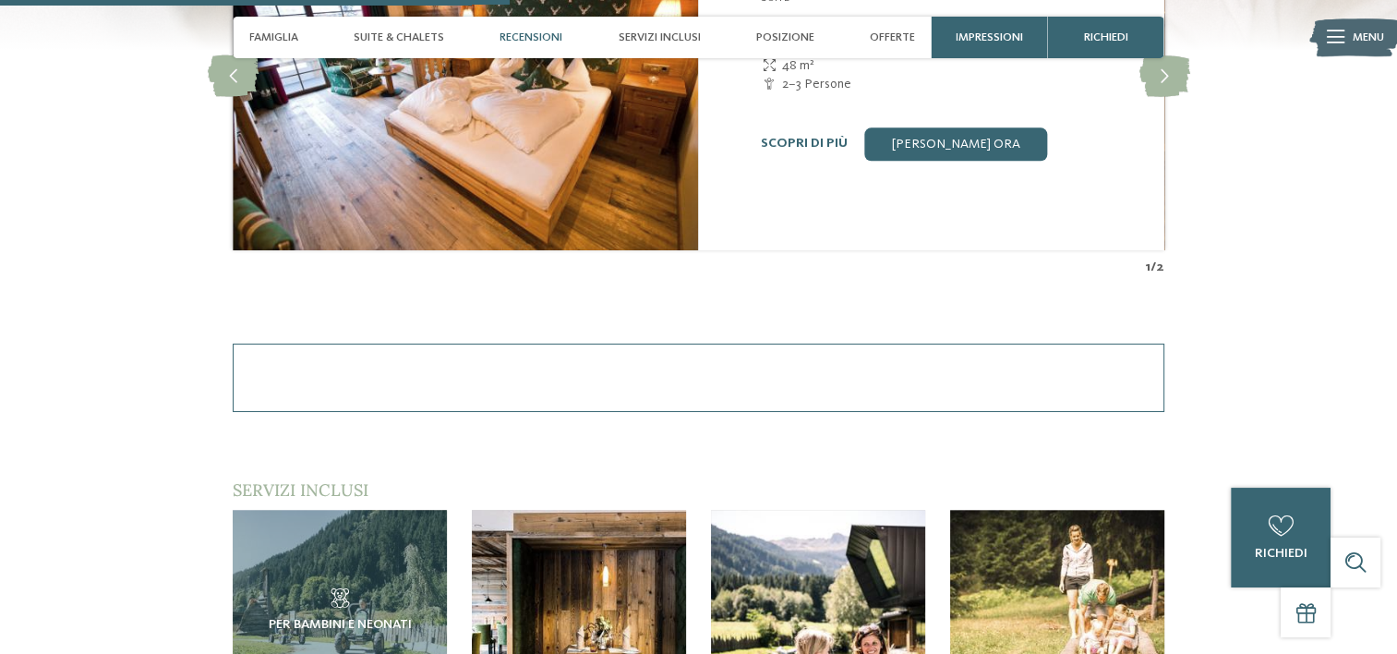
scroll to position [1755, 0]
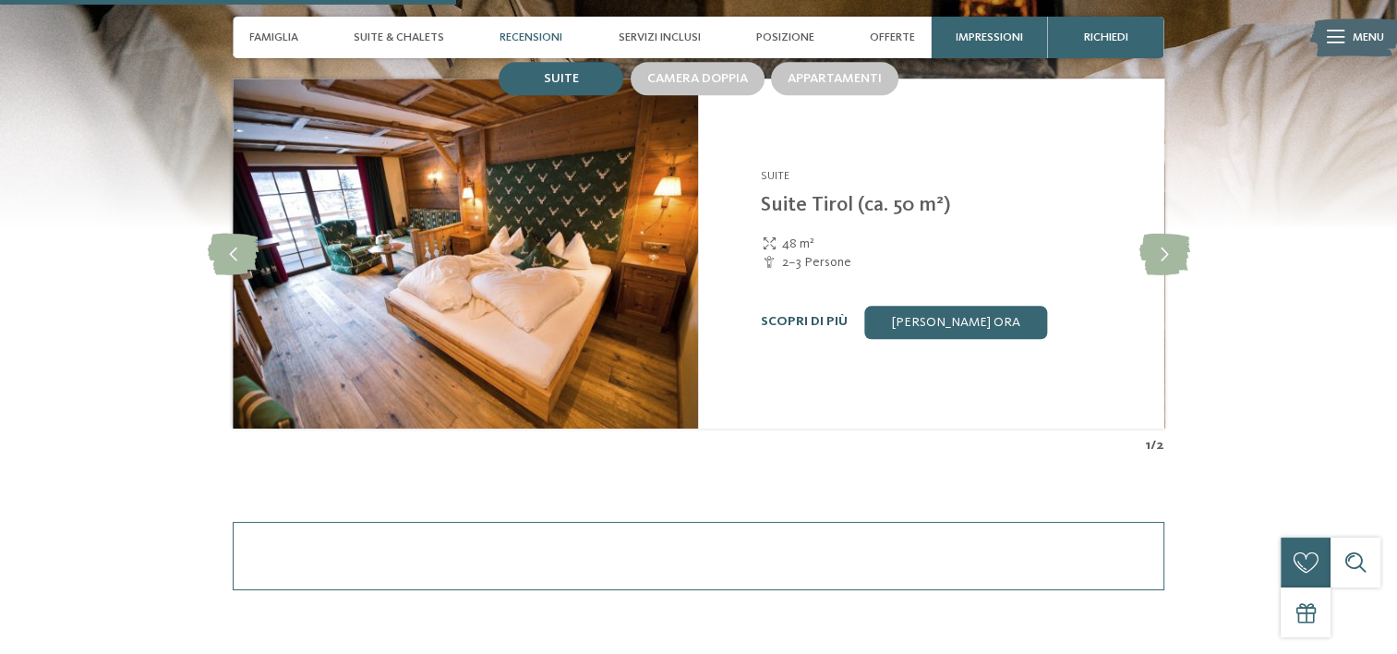
click at [815, 322] on link "Scopri di più" at bounding box center [804, 321] width 87 height 13
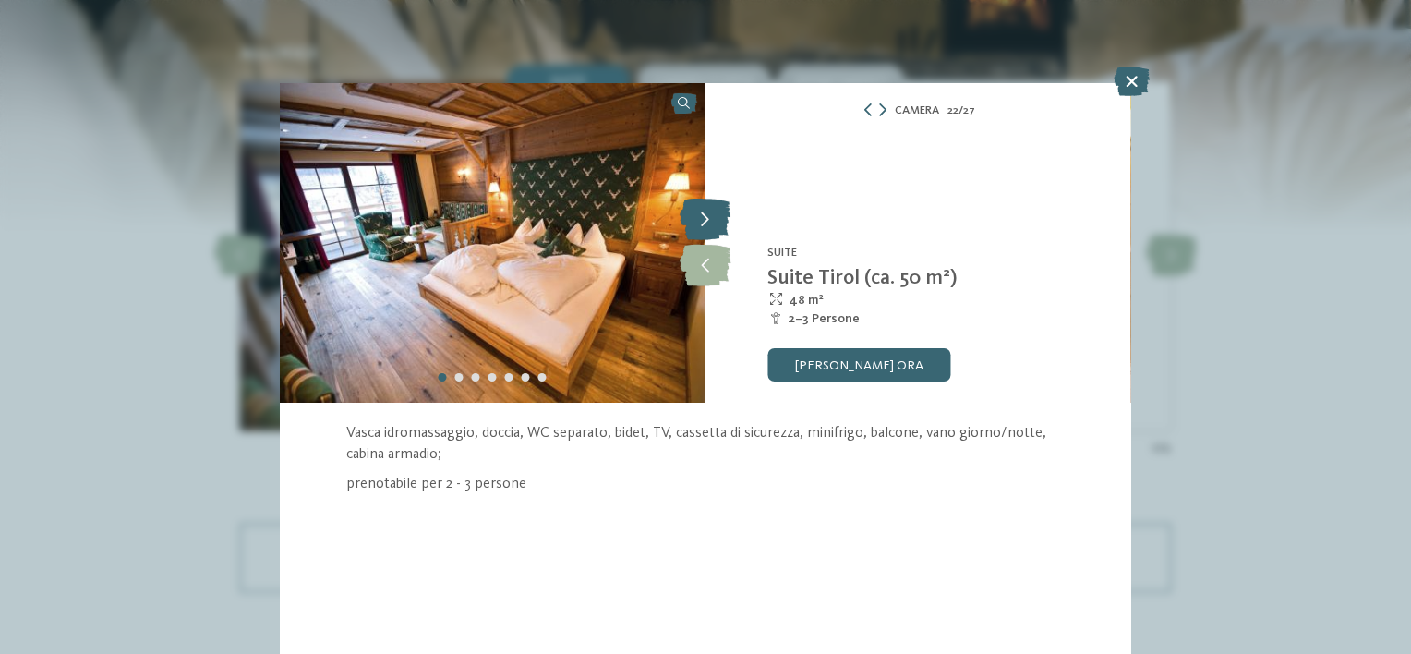
click at [704, 225] on icon at bounding box center [705, 220] width 51 height 42
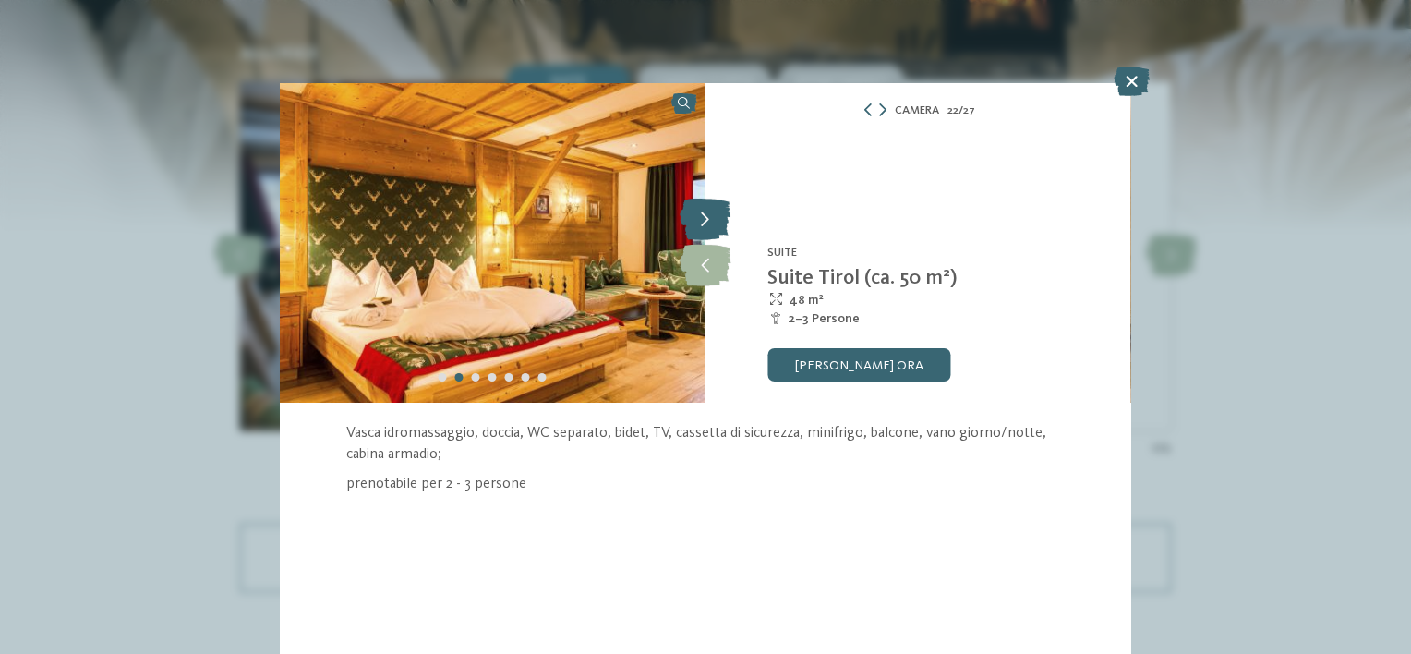
click at [704, 225] on icon at bounding box center [705, 220] width 51 height 42
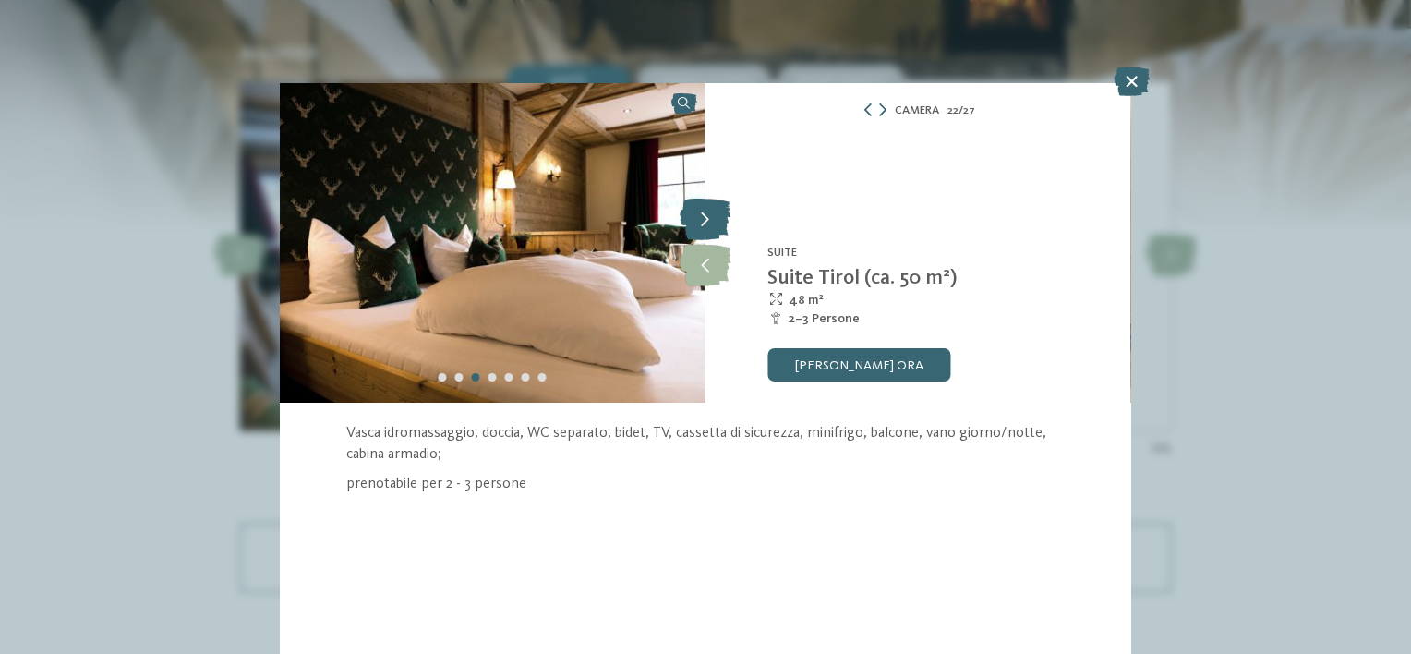
click at [704, 225] on icon at bounding box center [705, 220] width 51 height 42
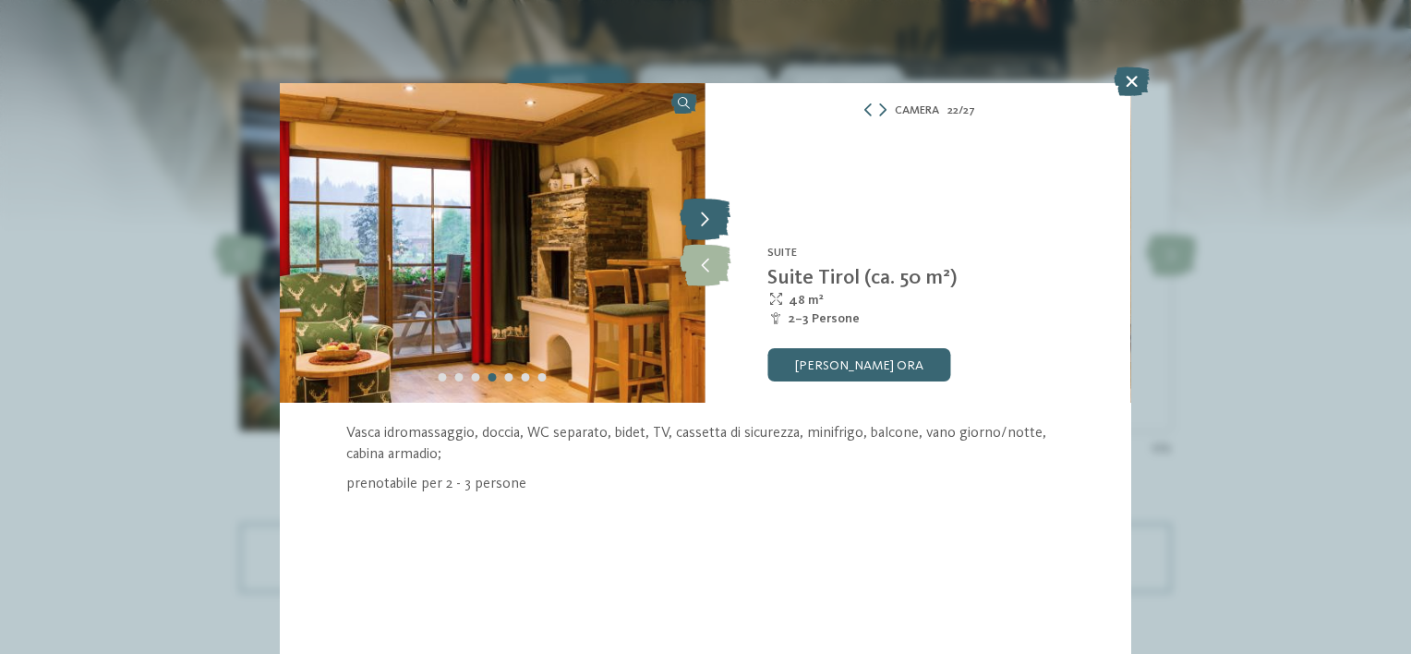
click at [704, 225] on icon at bounding box center [705, 220] width 51 height 42
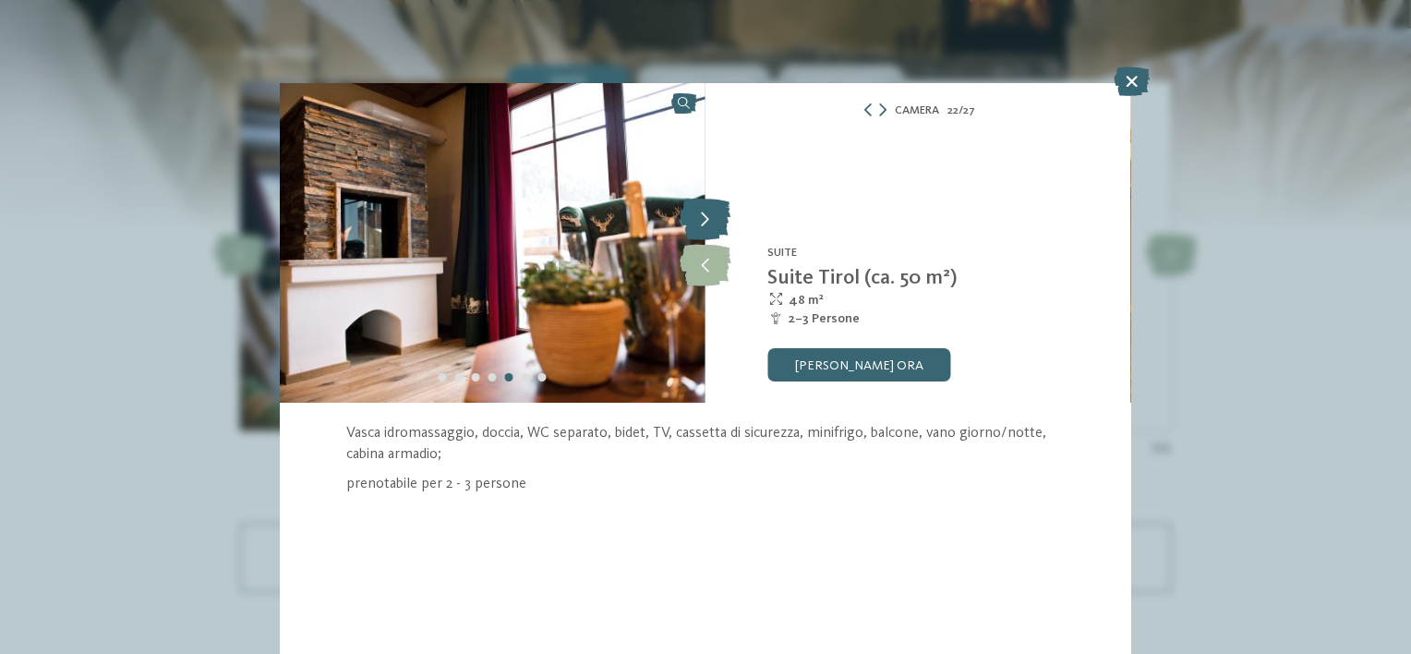
click at [704, 225] on icon at bounding box center [705, 220] width 51 height 42
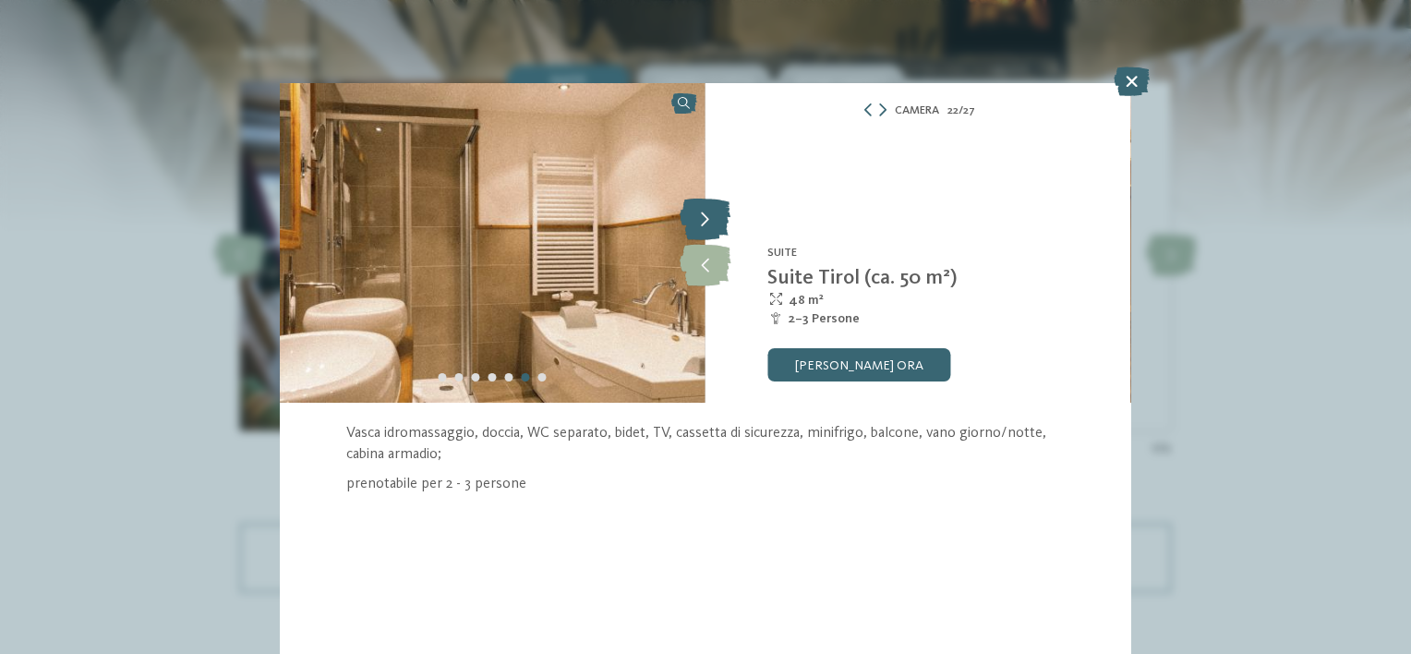
click at [704, 225] on icon at bounding box center [705, 220] width 51 height 42
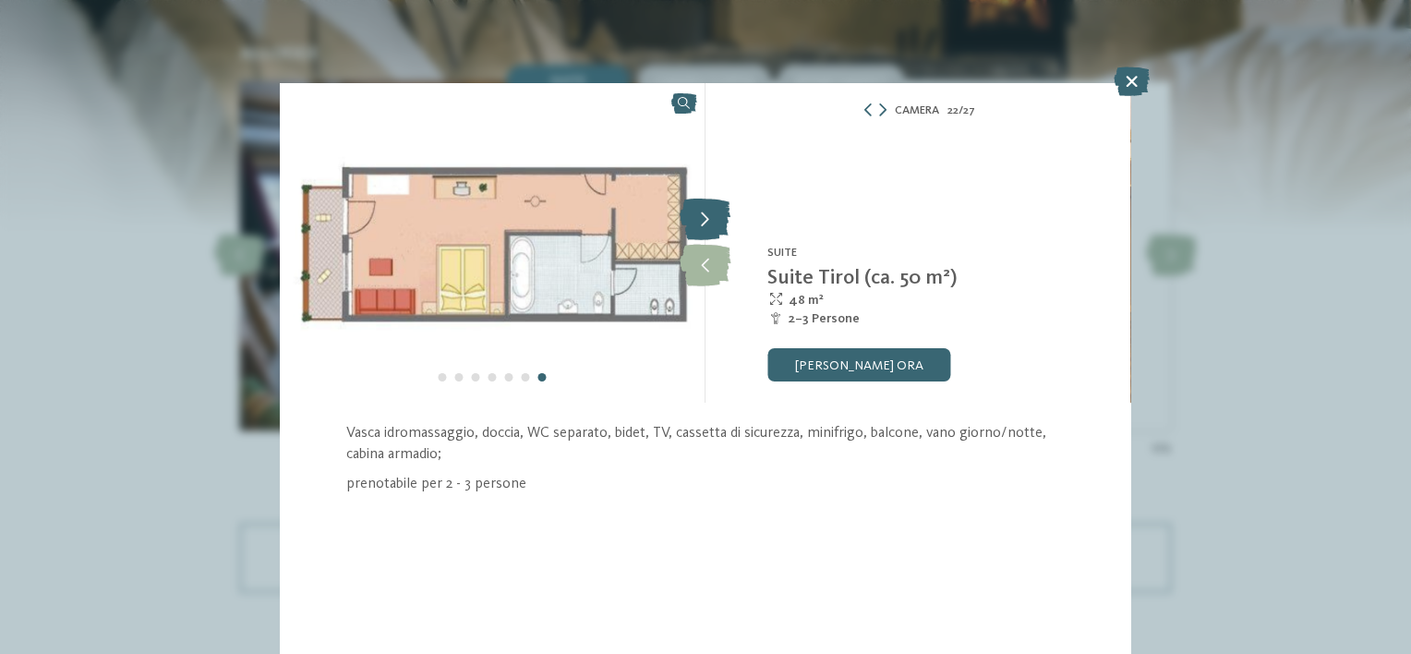
click at [704, 225] on icon at bounding box center [705, 220] width 51 height 42
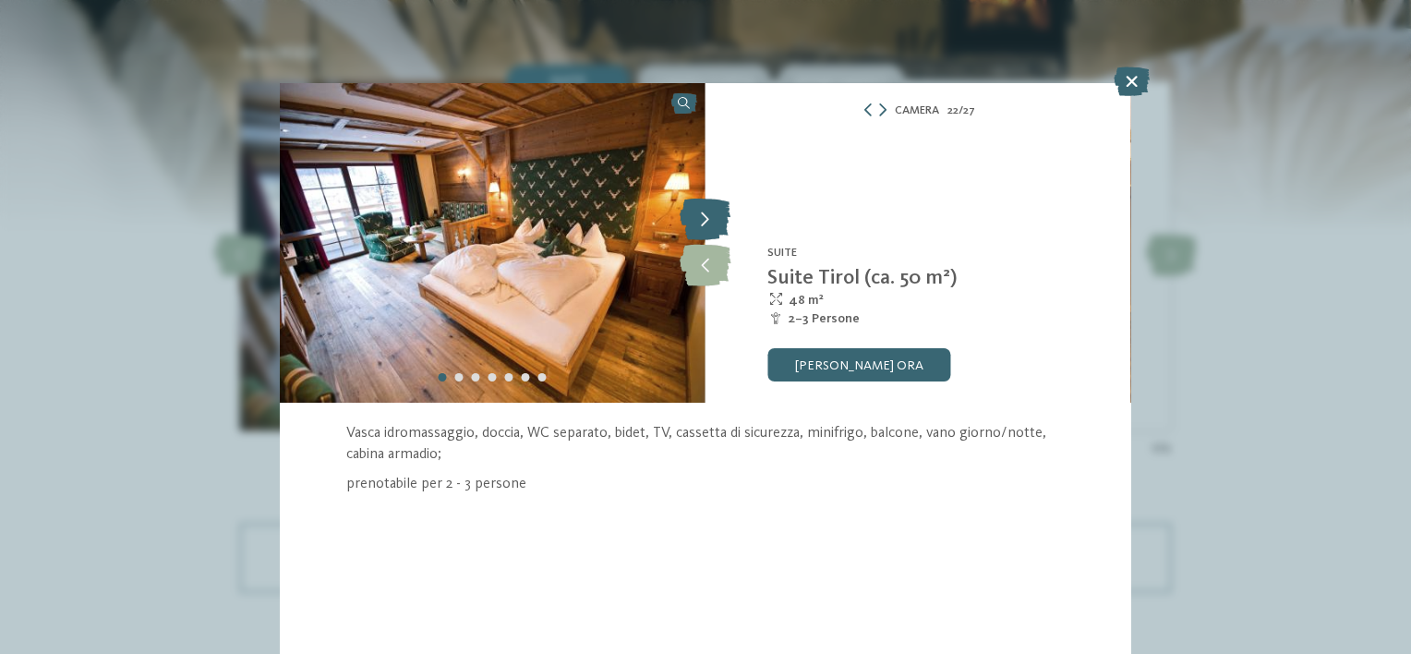
click at [704, 225] on icon at bounding box center [705, 220] width 51 height 42
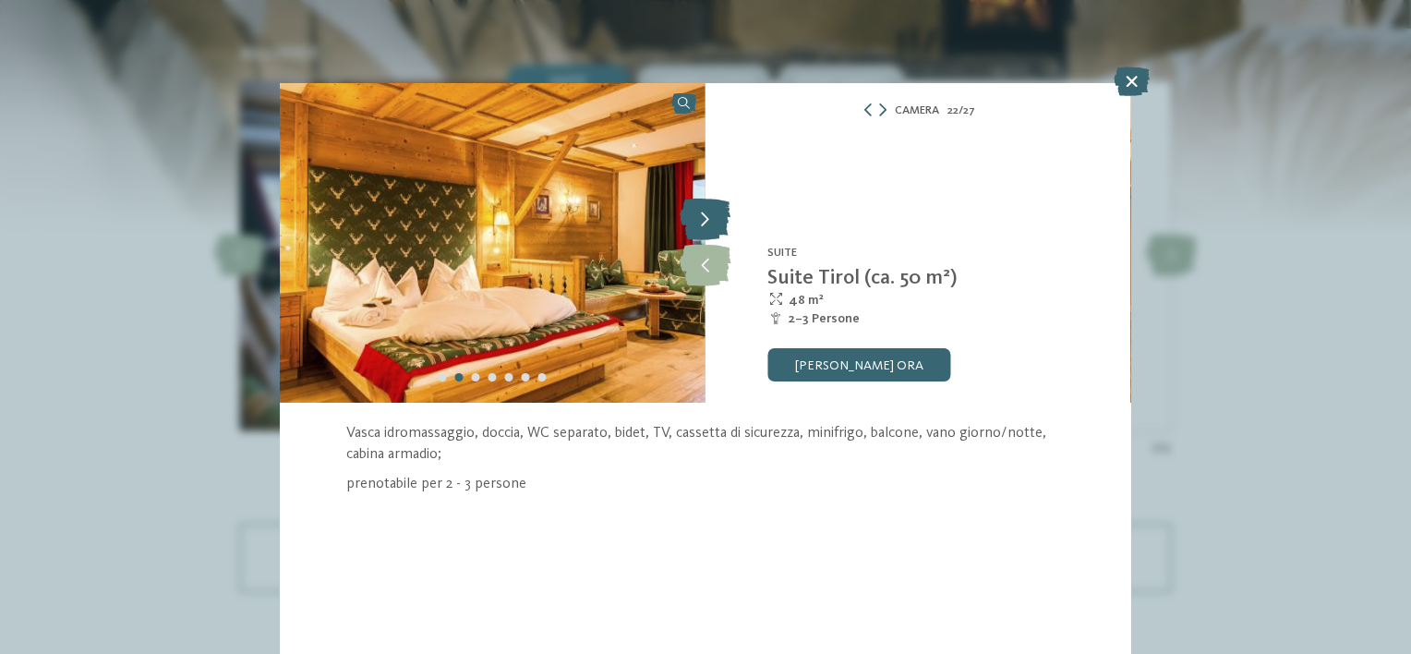
click at [704, 225] on icon at bounding box center [705, 220] width 51 height 42
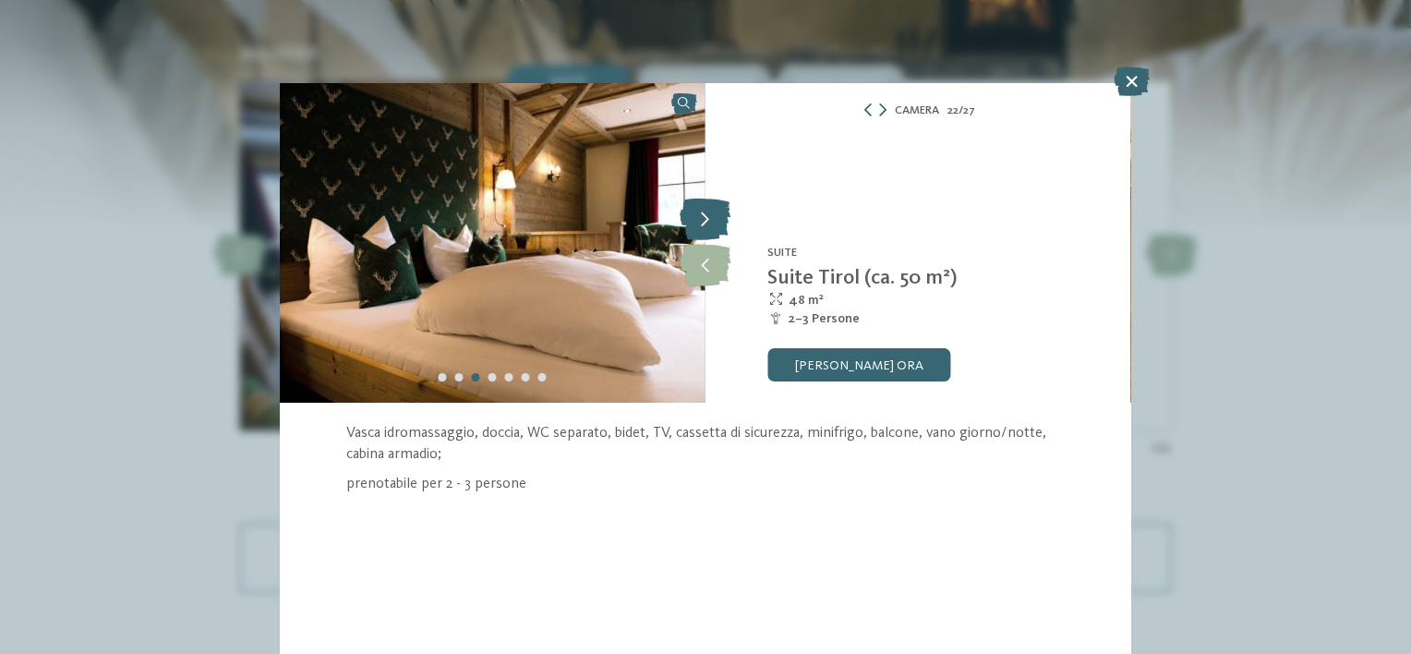
click at [704, 225] on icon at bounding box center [705, 220] width 51 height 42
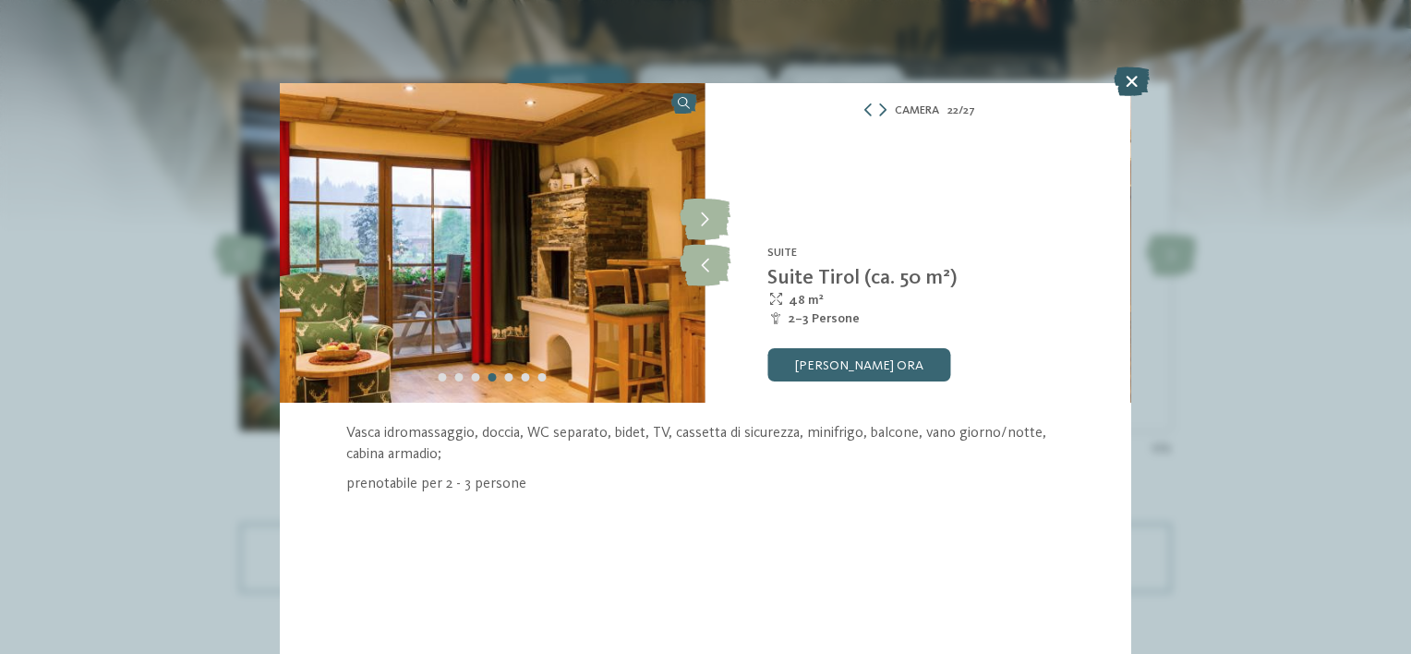
click at [1133, 82] on icon at bounding box center [1132, 81] width 36 height 30
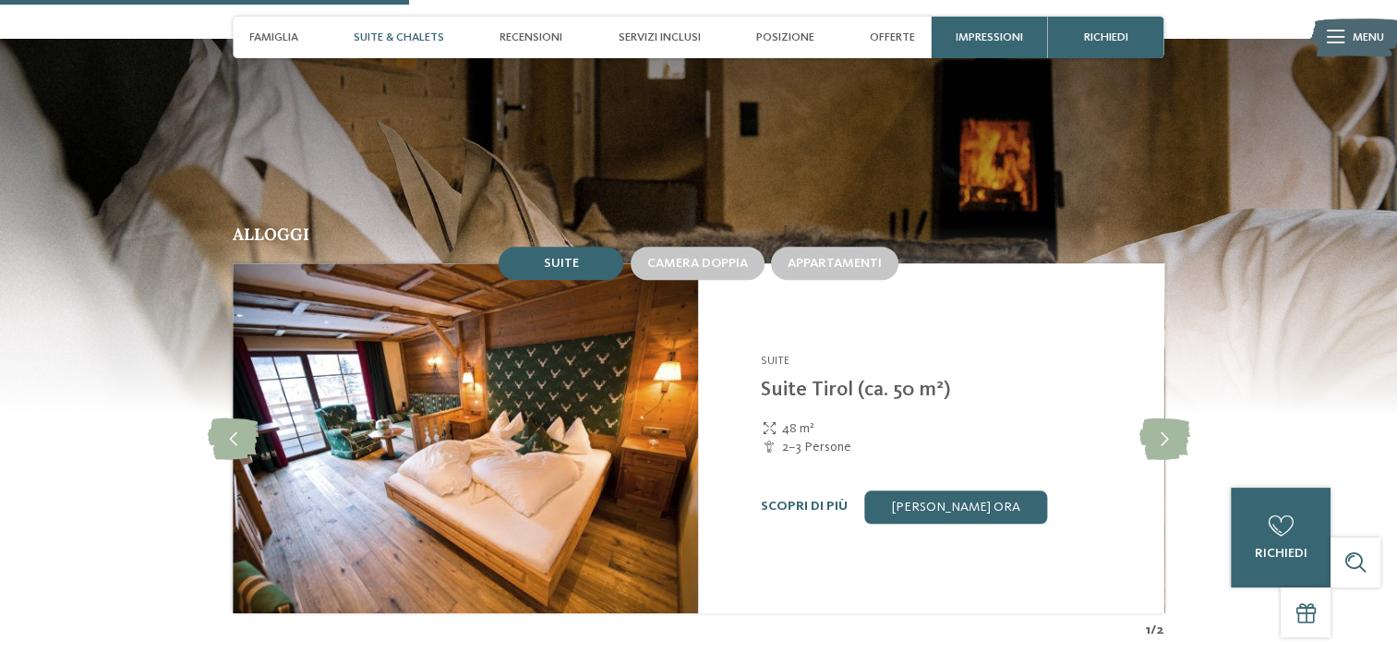
scroll to position [1662, 0]
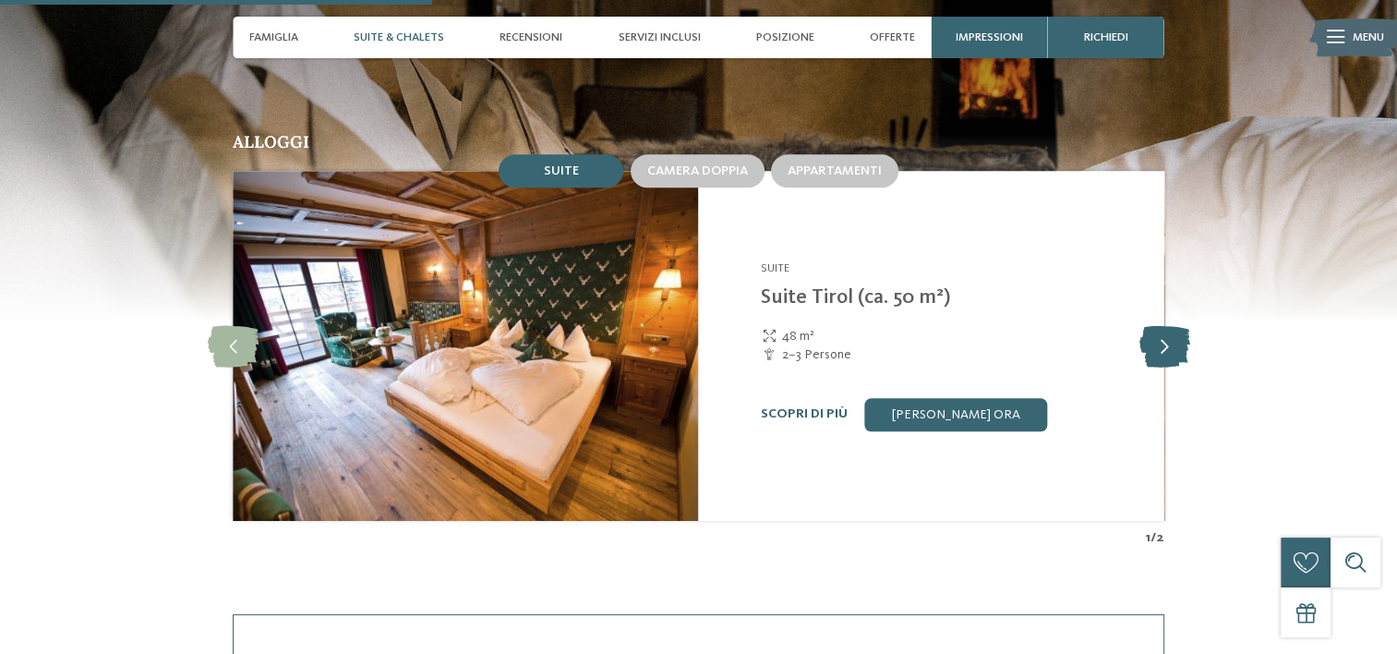
click at [1158, 346] on icon at bounding box center [1164, 346] width 51 height 42
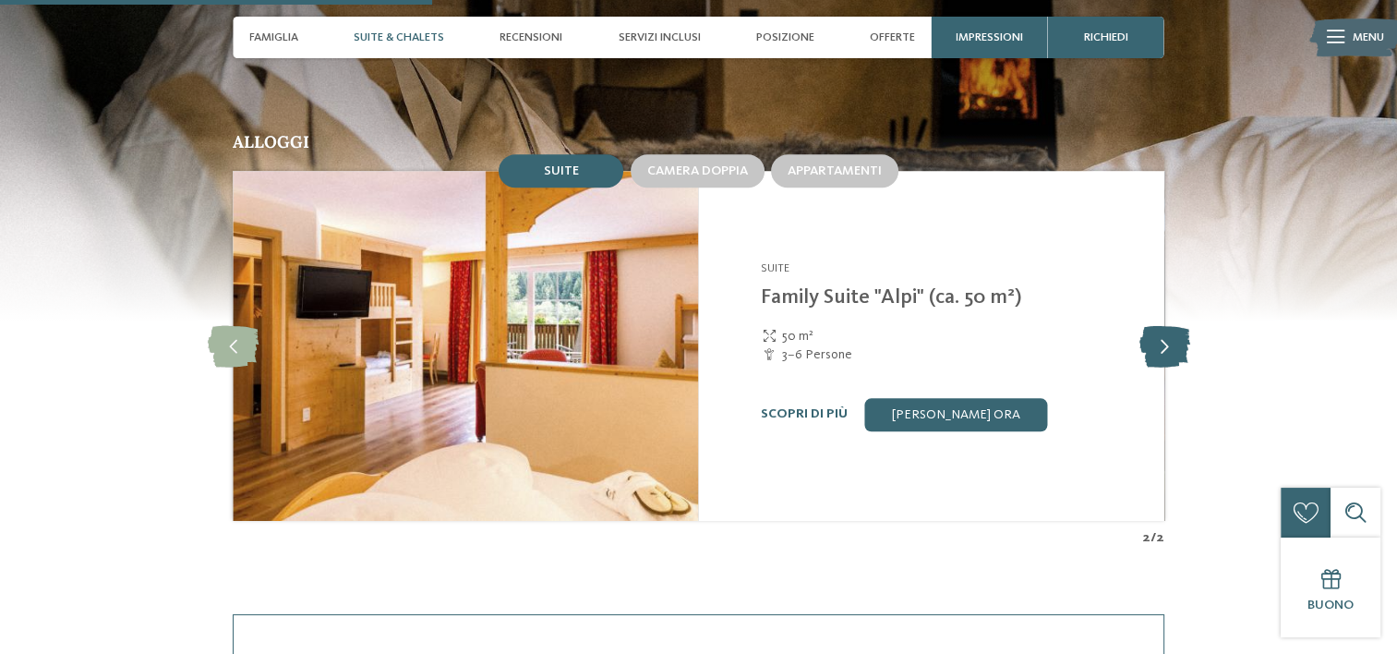
click at [1158, 346] on icon at bounding box center [1164, 346] width 51 height 42
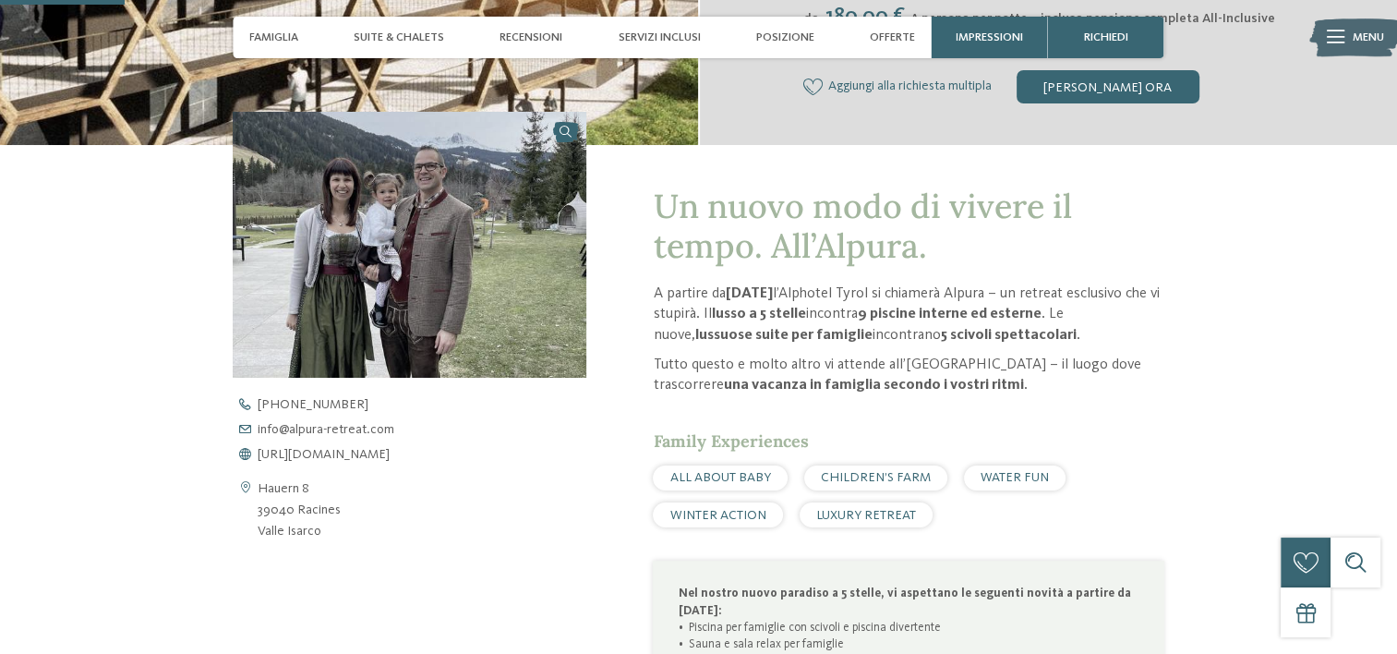
scroll to position [0, 0]
